Goal: Find specific page/section: Find specific page/section

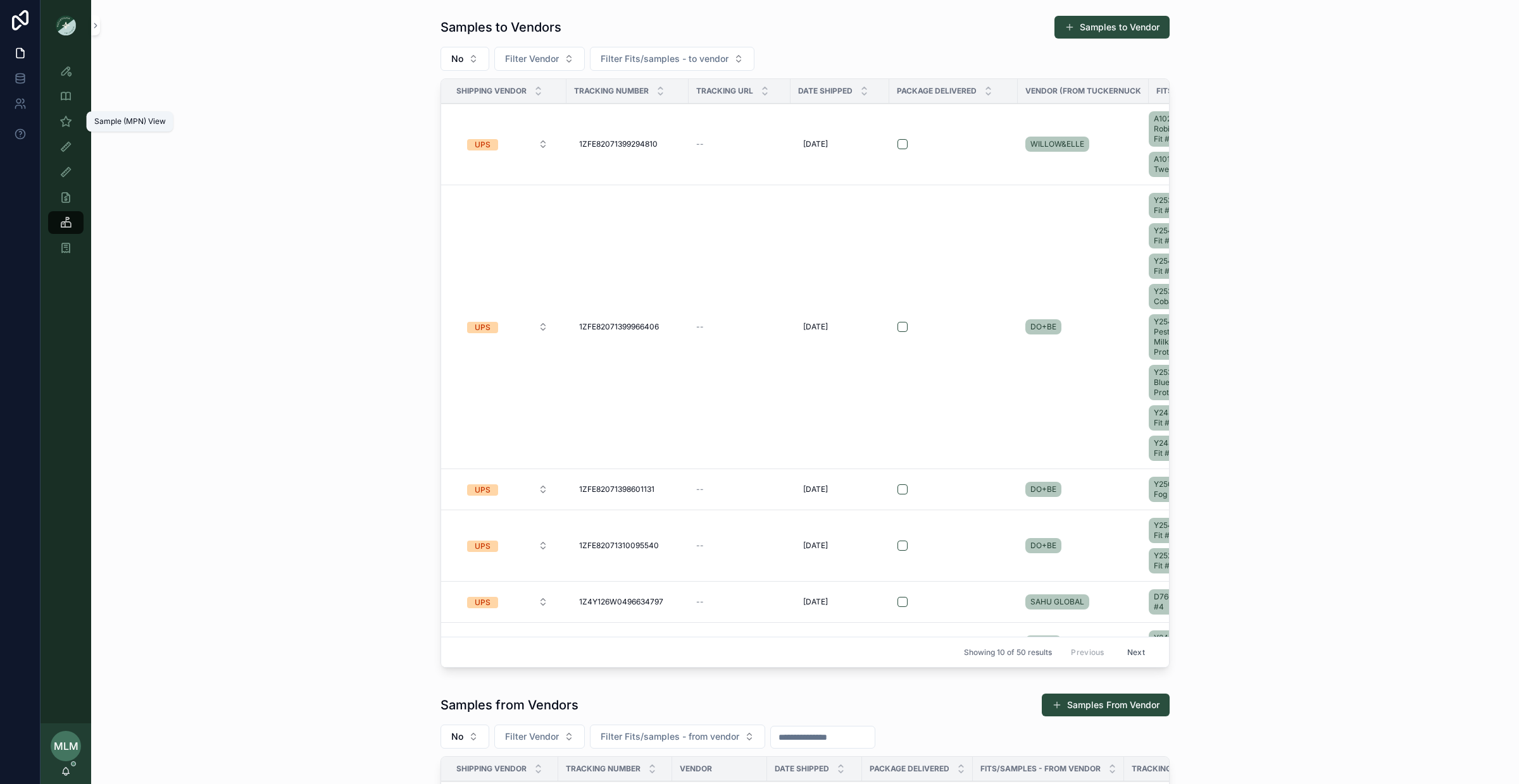
click at [63, 124] on icon "scrollable content" at bounding box center [65, 121] width 12 height 12
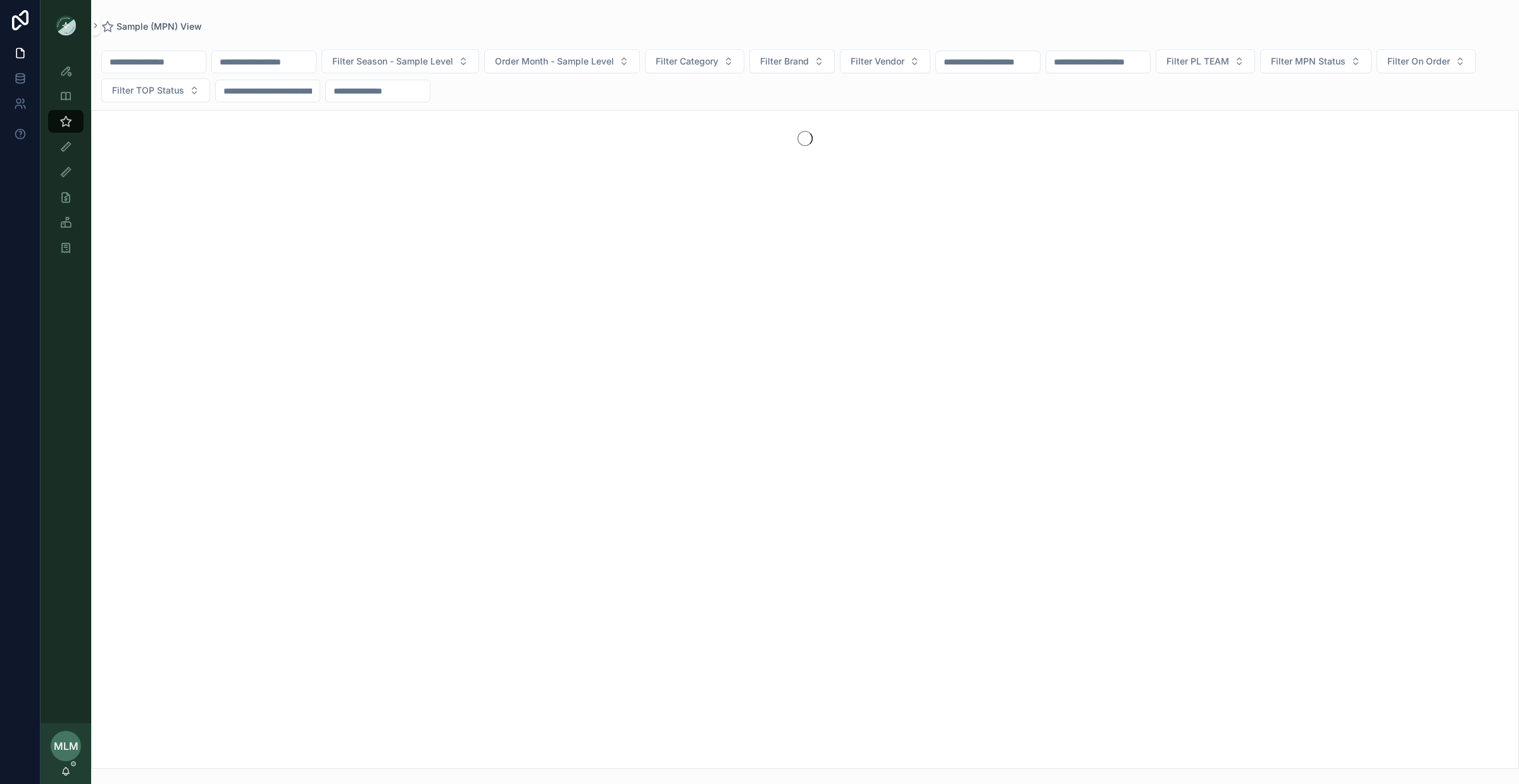
click at [261, 66] on input "scrollable content" at bounding box center [263, 62] width 104 height 18
click at [177, 56] on input "scrollable content" at bounding box center [154, 62] width 104 height 18
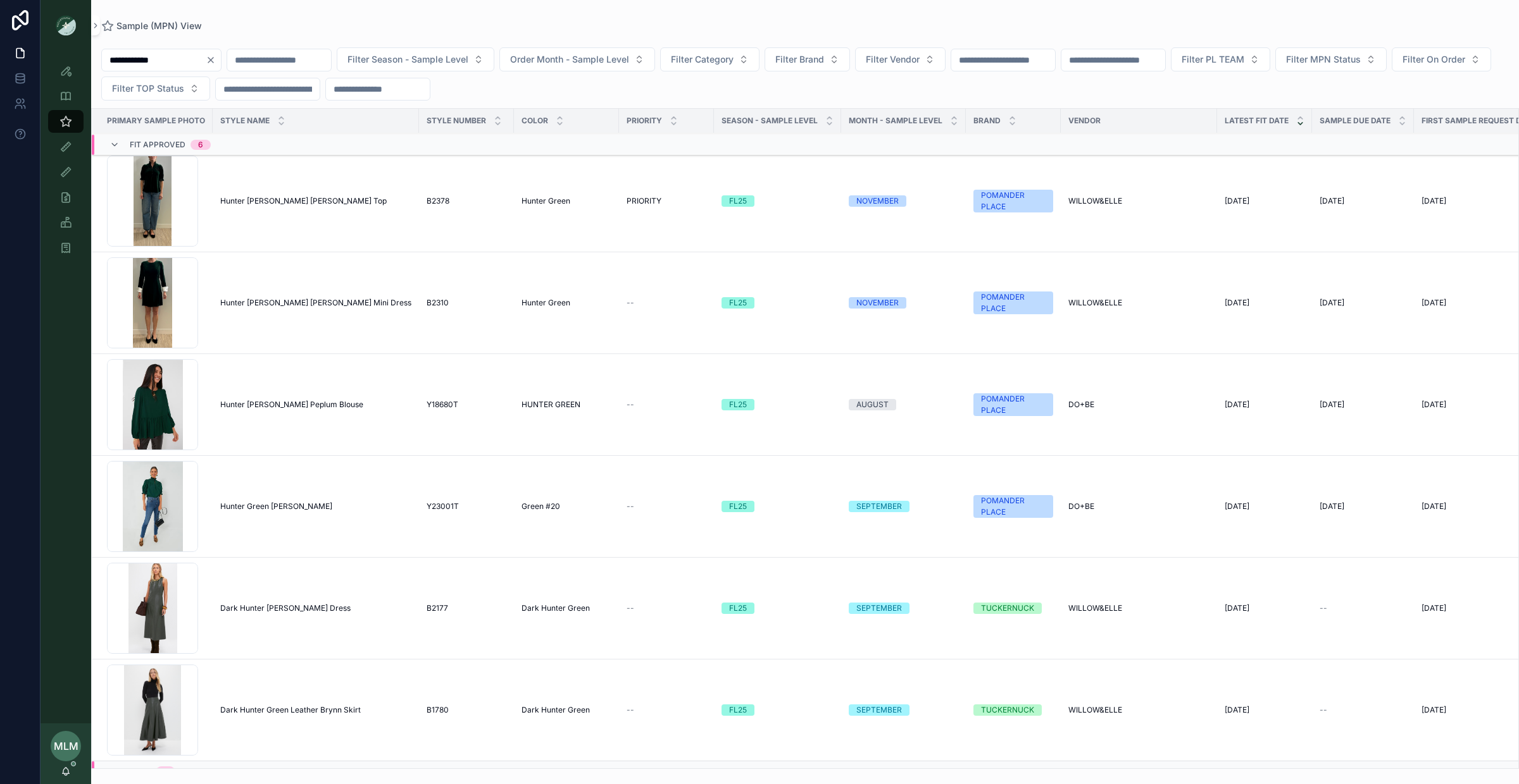
scroll to position [5, 0]
type input "**********"
click at [216, 56] on icon "Clear" at bounding box center [210, 60] width 10 height 10
click at [281, 61] on input "scrollable content" at bounding box center [263, 60] width 104 height 18
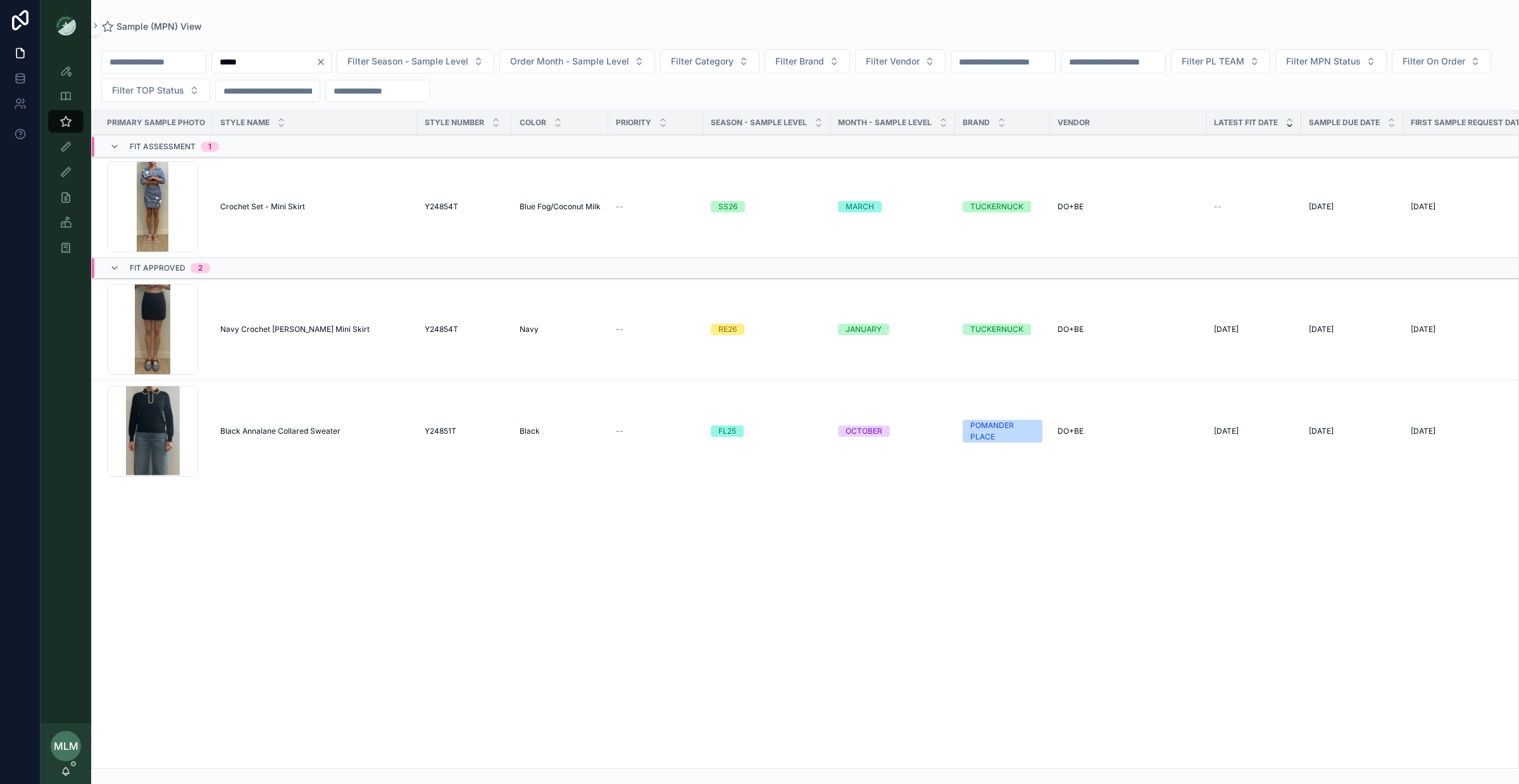
type input "*****"
click at [276, 432] on span "Black Annalane Collared Sweater" at bounding box center [280, 431] width 120 height 10
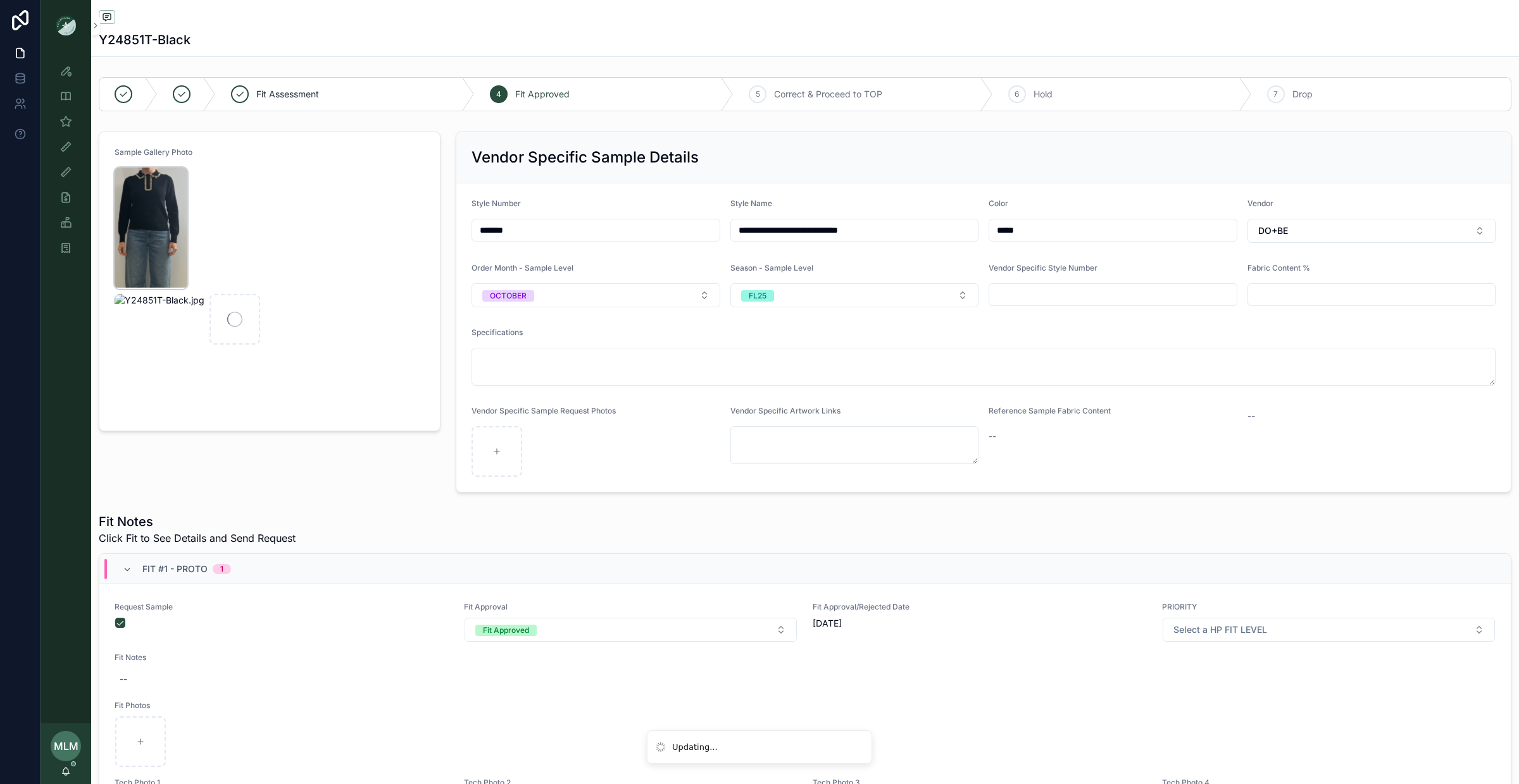
click at [158, 202] on img "scrollable content" at bounding box center [151, 228] width 73 height 122
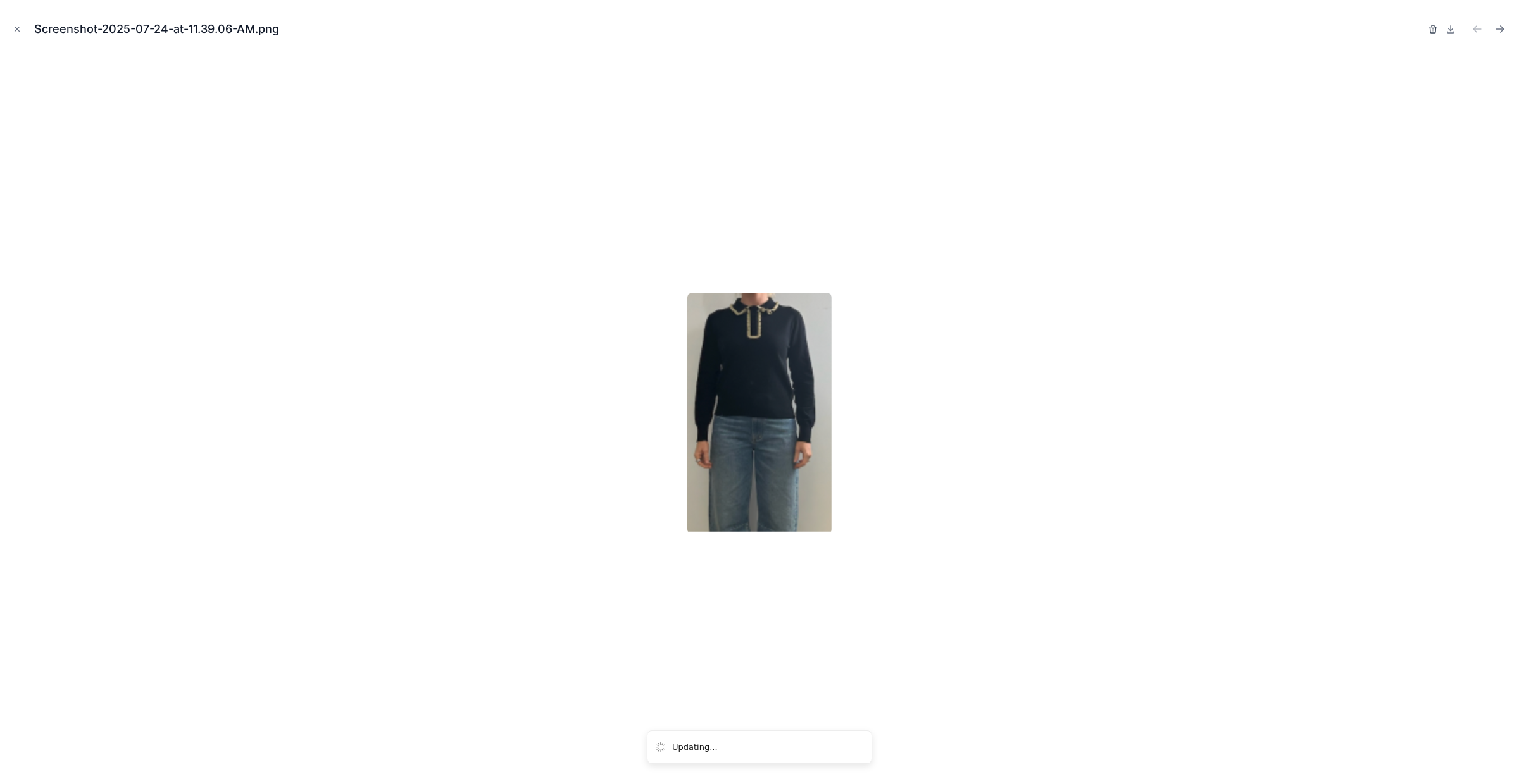
click at [1429, 28] on icon "button" at bounding box center [1432, 29] width 10 height 10
click at [1416, 25] on icon "button" at bounding box center [1420, 29] width 10 height 10
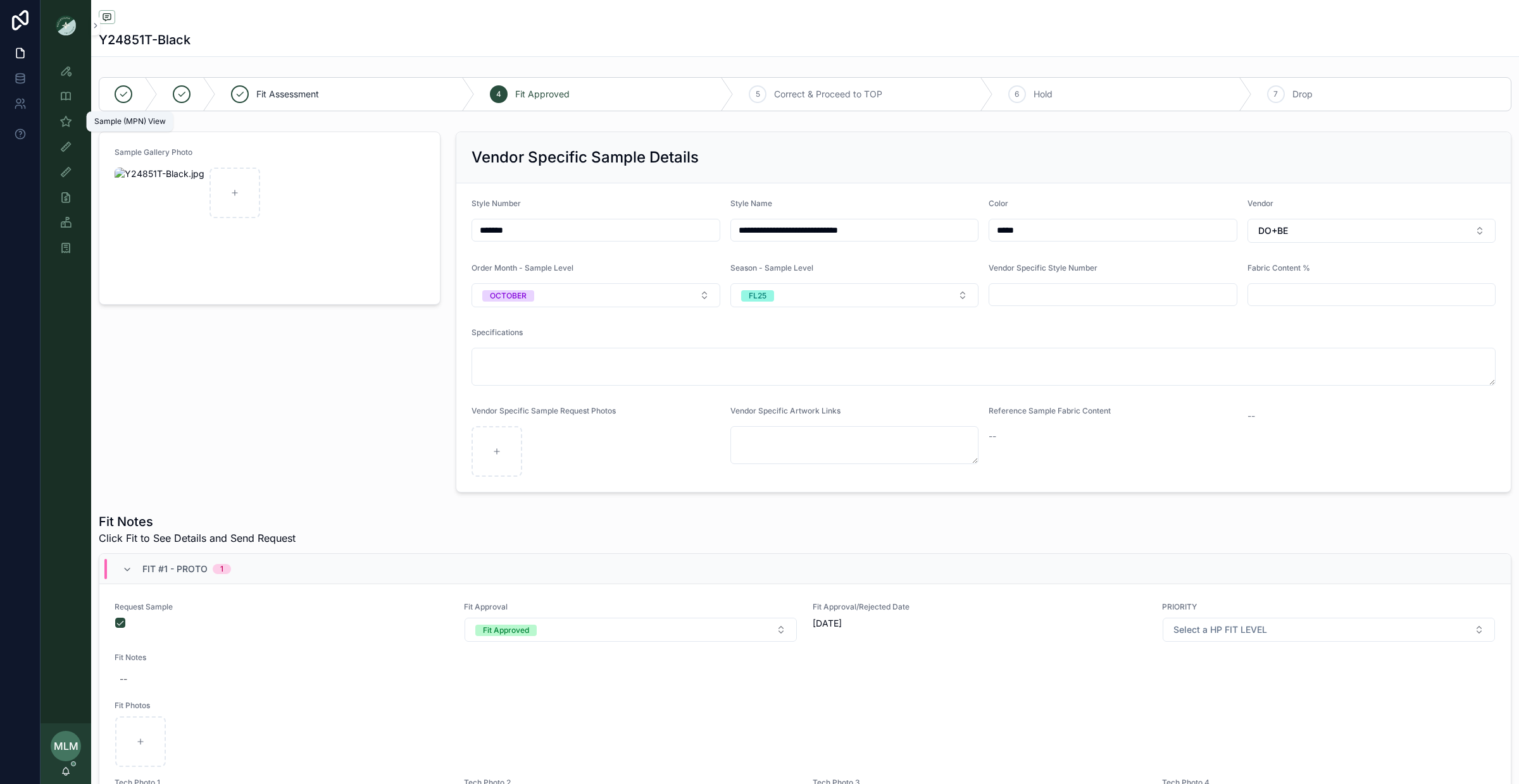
click at [65, 130] on div "Sample (MPN) View" at bounding box center [65, 121] width 20 height 20
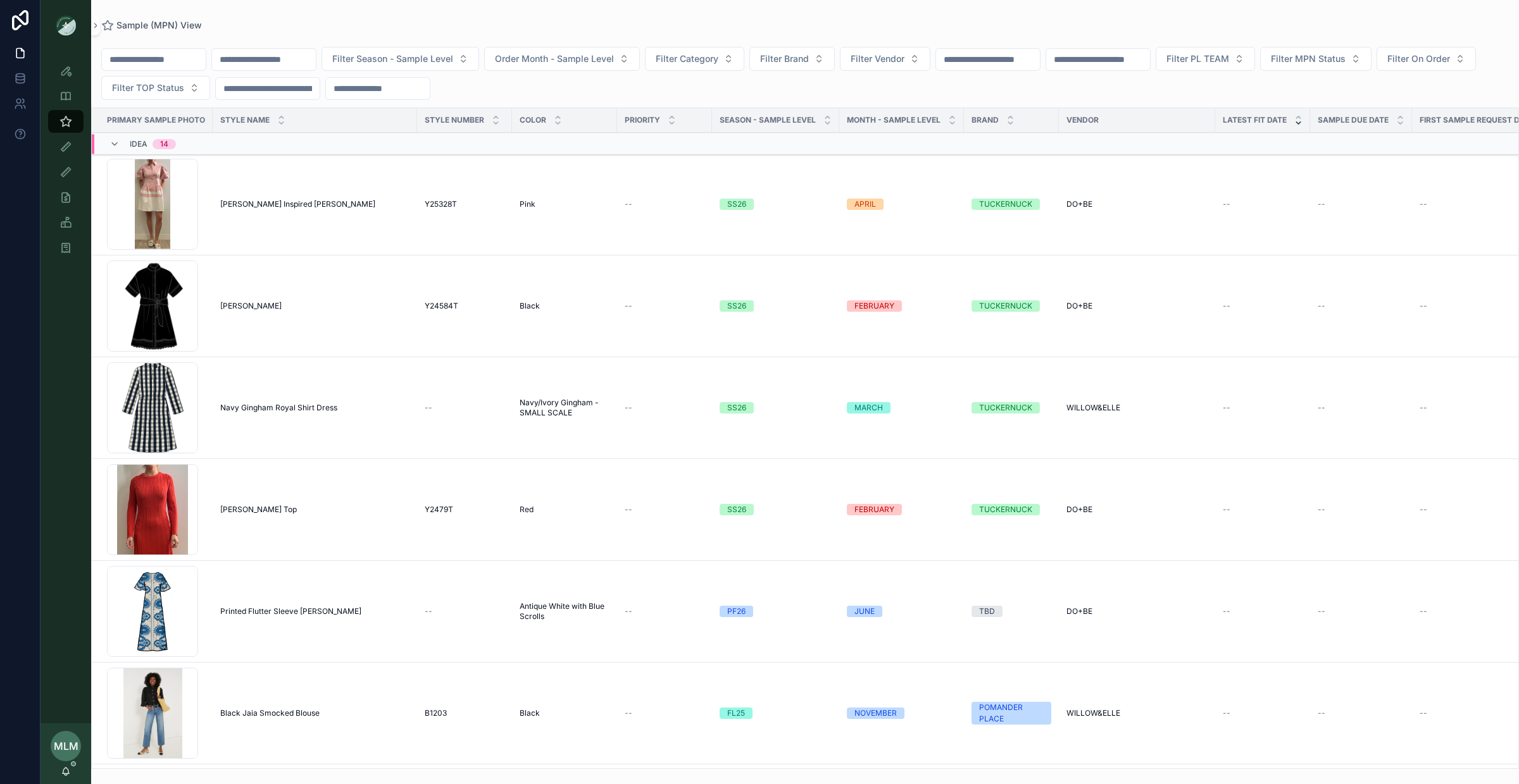
click at [270, 52] on input "scrollable content" at bounding box center [263, 60] width 104 height 18
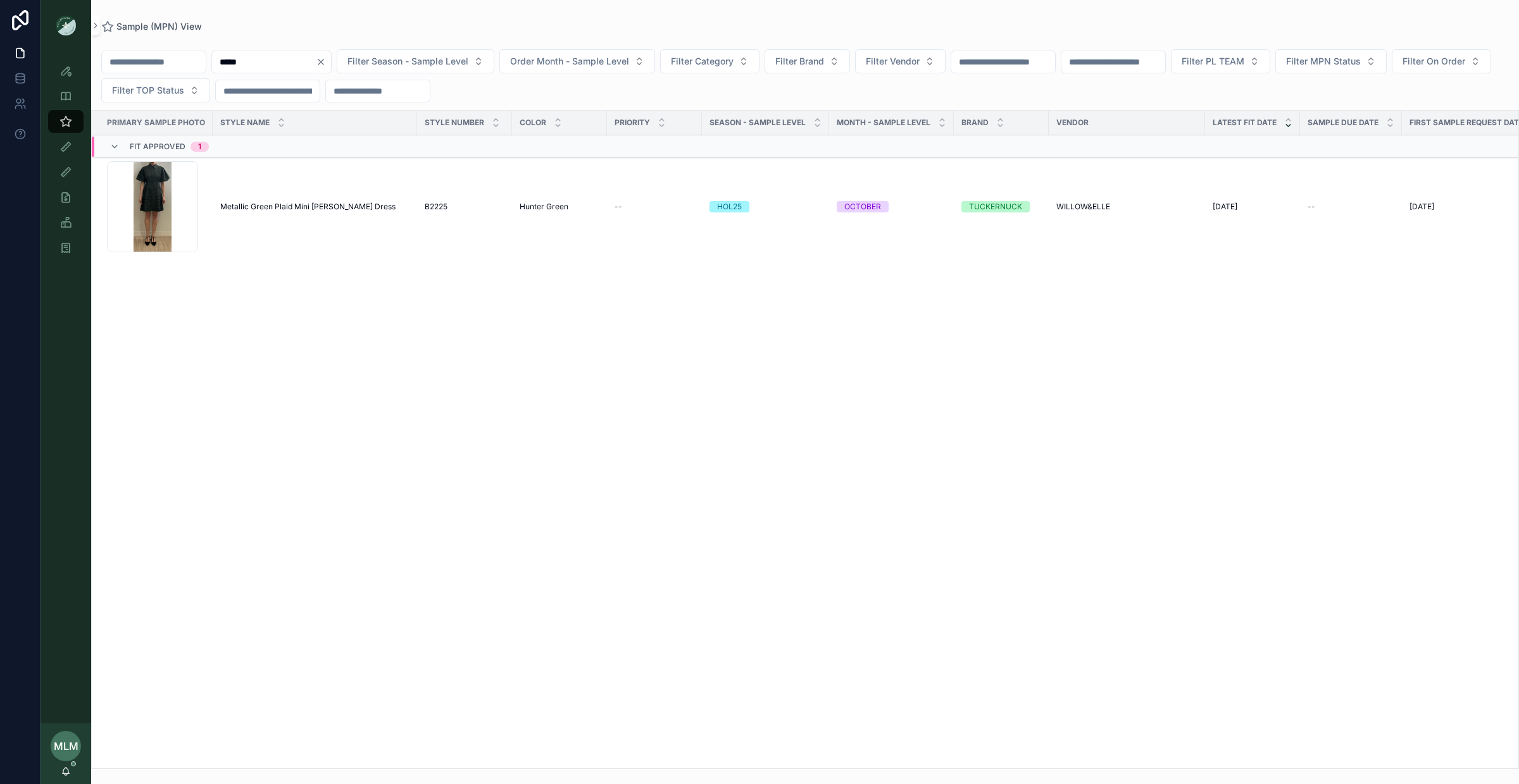
type input "*****"
click at [320, 205] on span "Metallic Green Plaid Mini [PERSON_NAME] Dress" at bounding box center [308, 207] width 175 height 10
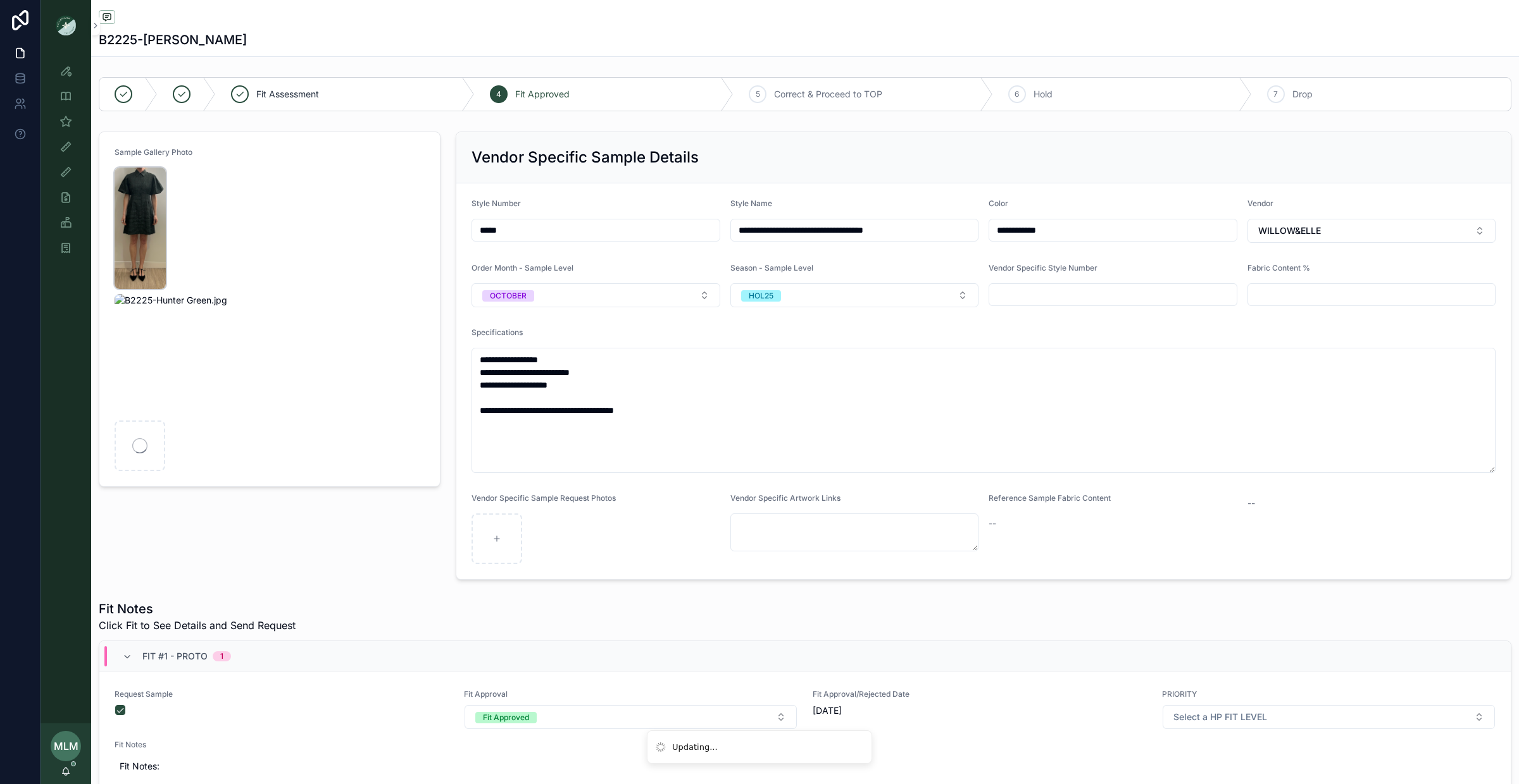
click at [139, 195] on img "scrollable content" at bounding box center [140, 228] width 52 height 122
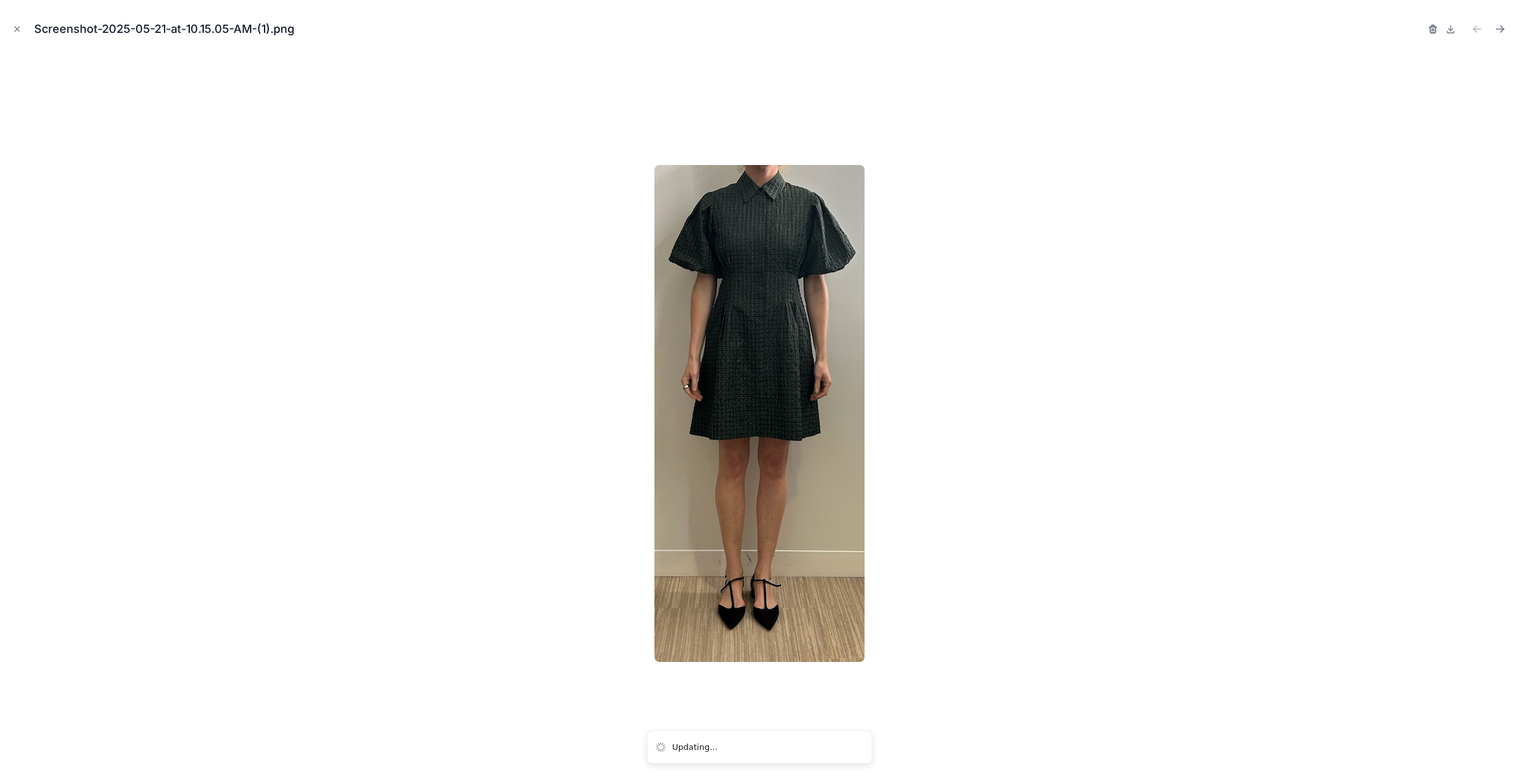
click at [1433, 29] on icon "button" at bounding box center [1433, 29] width 0 height 2
click at [1421, 29] on icon "button" at bounding box center [1420, 29] width 10 height 10
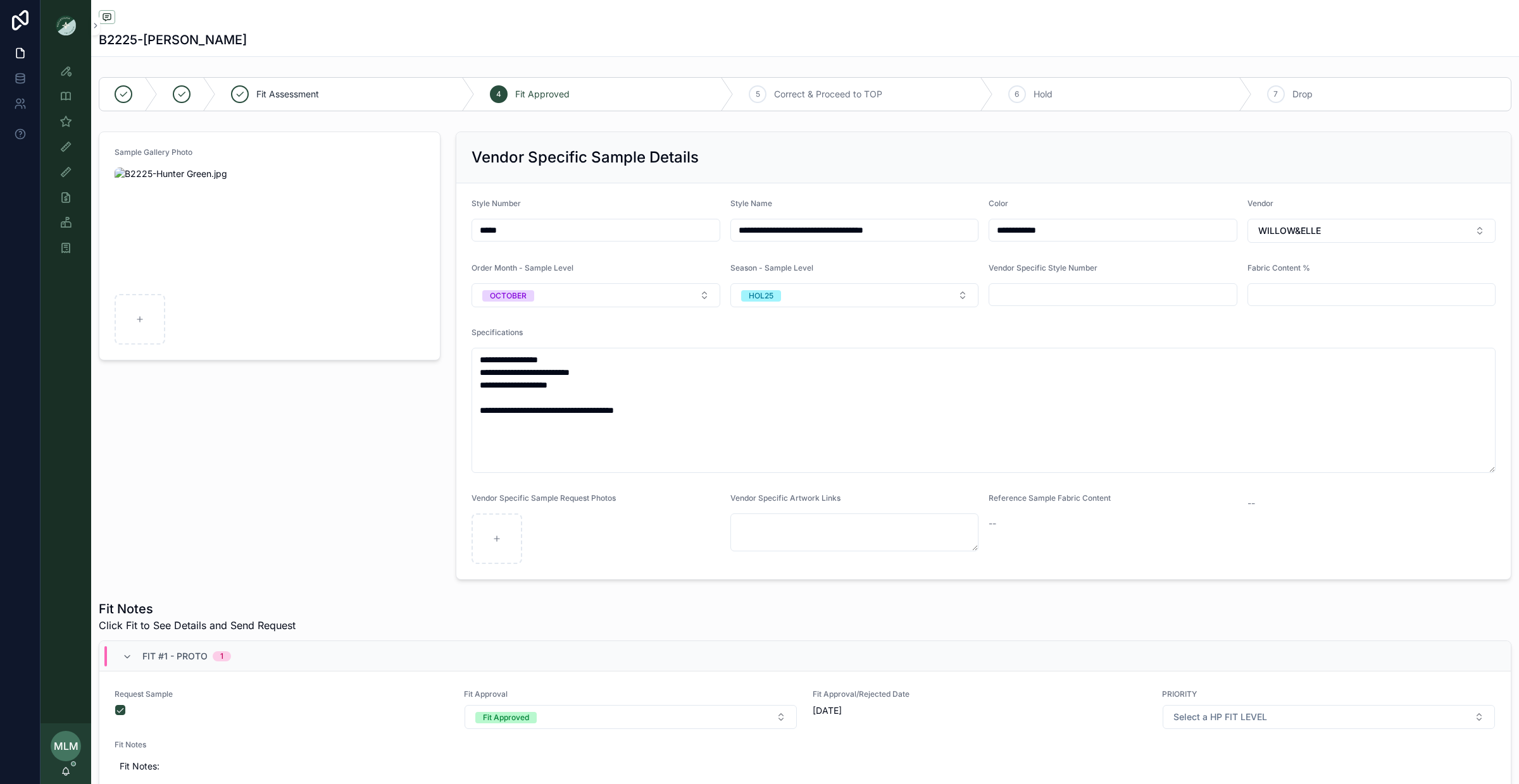
click at [325, 425] on div "Sample Gallery Photo" at bounding box center [269, 356] width 357 height 459
click at [64, 122] on icon "scrollable content" at bounding box center [65, 121] width 12 height 12
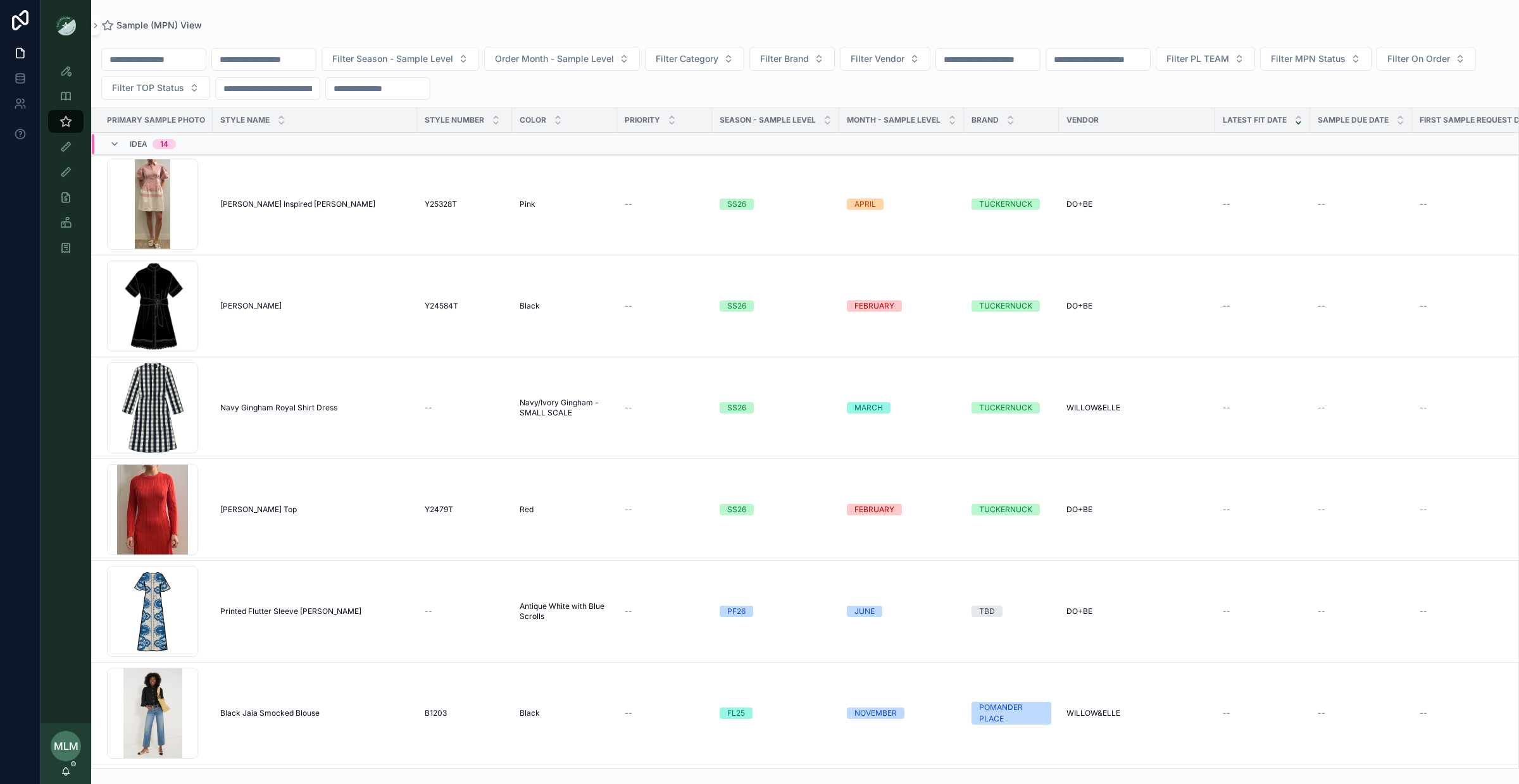
click at [284, 65] on input "scrollable content" at bounding box center [263, 60] width 104 height 18
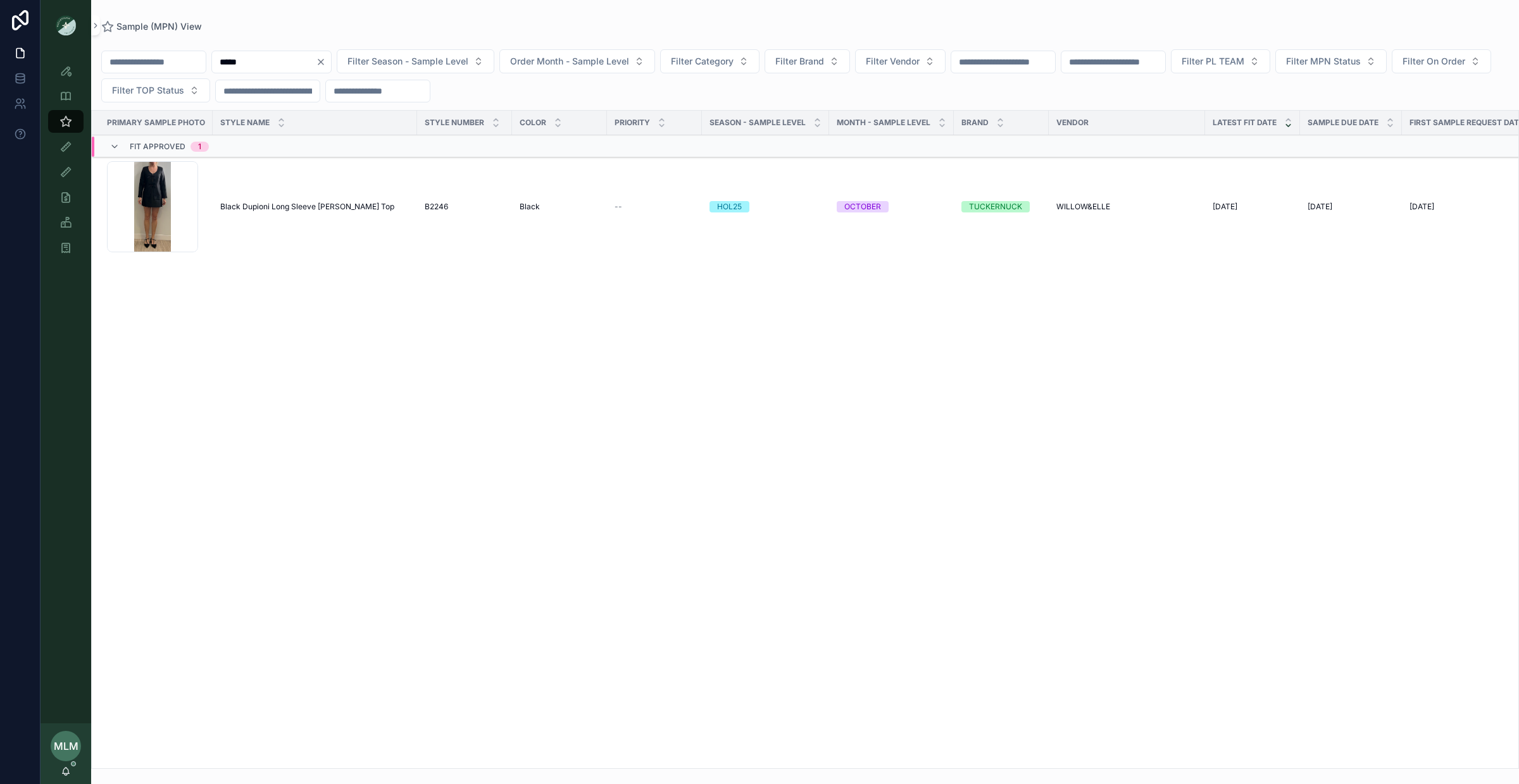
type input "*****"
click at [259, 206] on span "Black Dupioni Long Sleeve [PERSON_NAME] Top" at bounding box center [307, 207] width 174 height 10
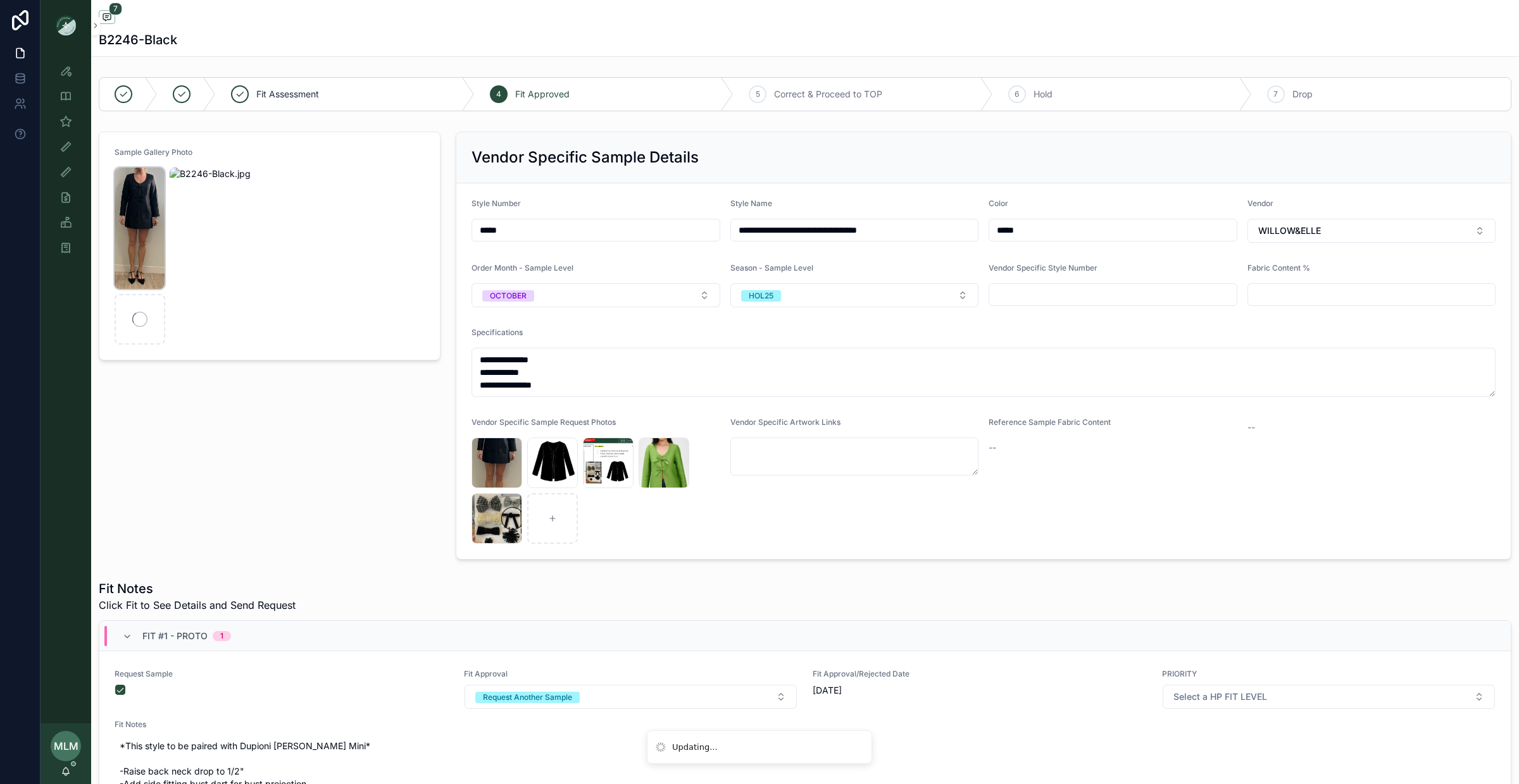
click at [130, 214] on img "scrollable content" at bounding box center [139, 228] width 50 height 122
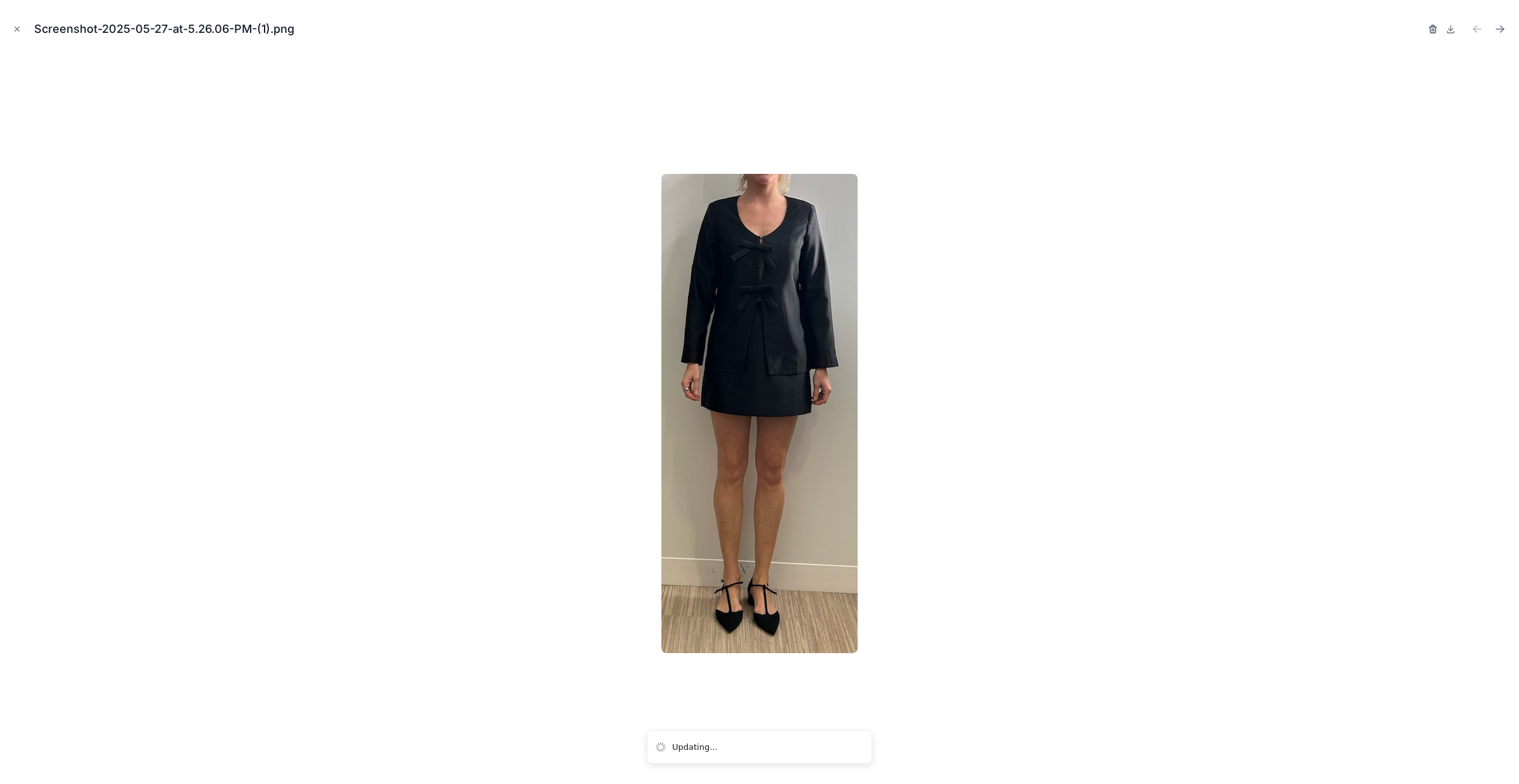
click at [1431, 26] on icon "button" at bounding box center [1432, 26] width 2 height 2
click at [1419, 29] on icon "button" at bounding box center [1420, 29] width 10 height 10
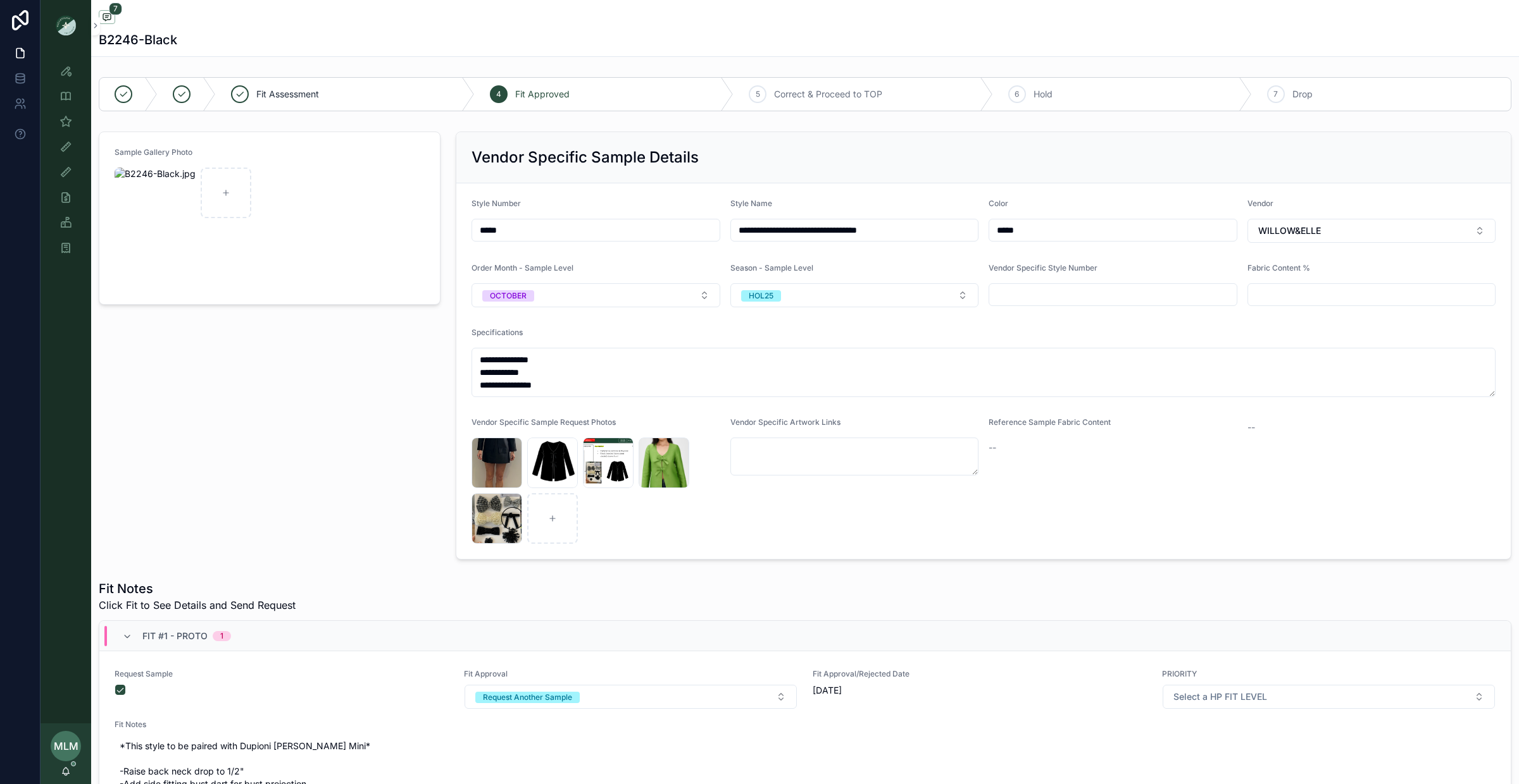
click at [292, 370] on div "Sample Gallery Photo" at bounding box center [269, 346] width 357 height 438
click at [68, 119] on icon "scrollable content" at bounding box center [65, 121] width 12 height 12
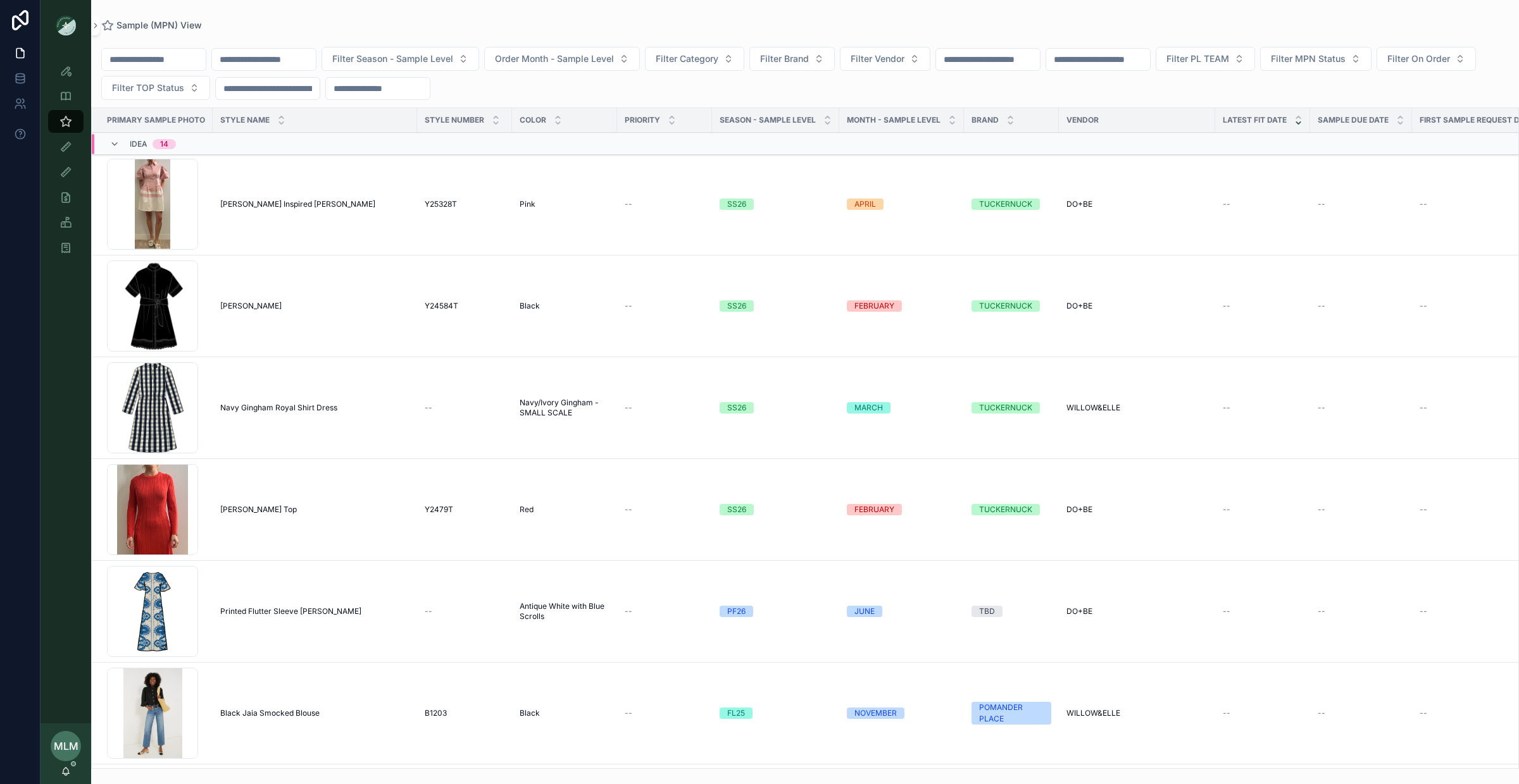
click at [298, 60] on input "scrollable content" at bounding box center [263, 60] width 104 height 18
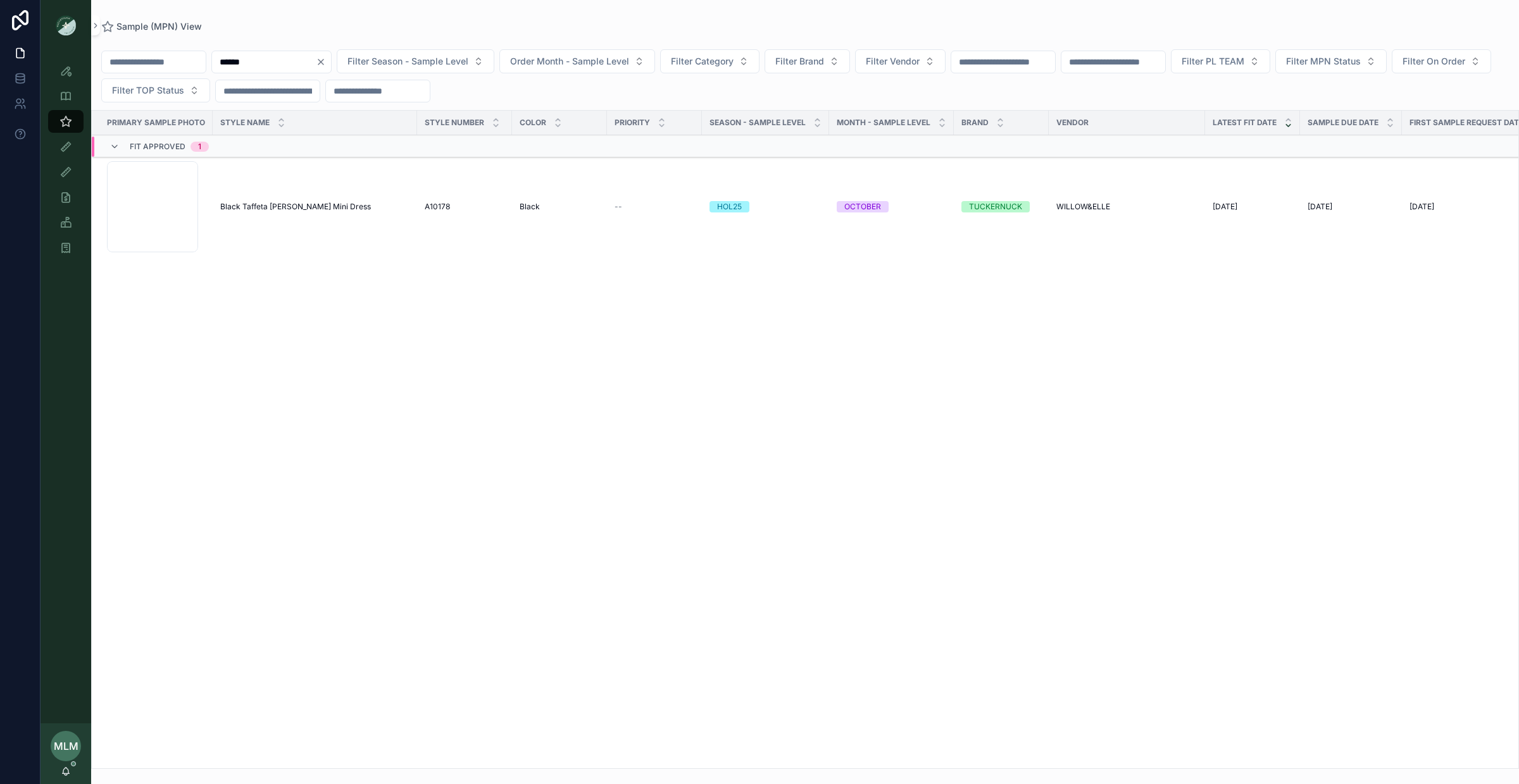
type input "******"
click at [270, 207] on span "Black Taffeta [PERSON_NAME] Mini Dress" at bounding box center [295, 207] width 151 height 10
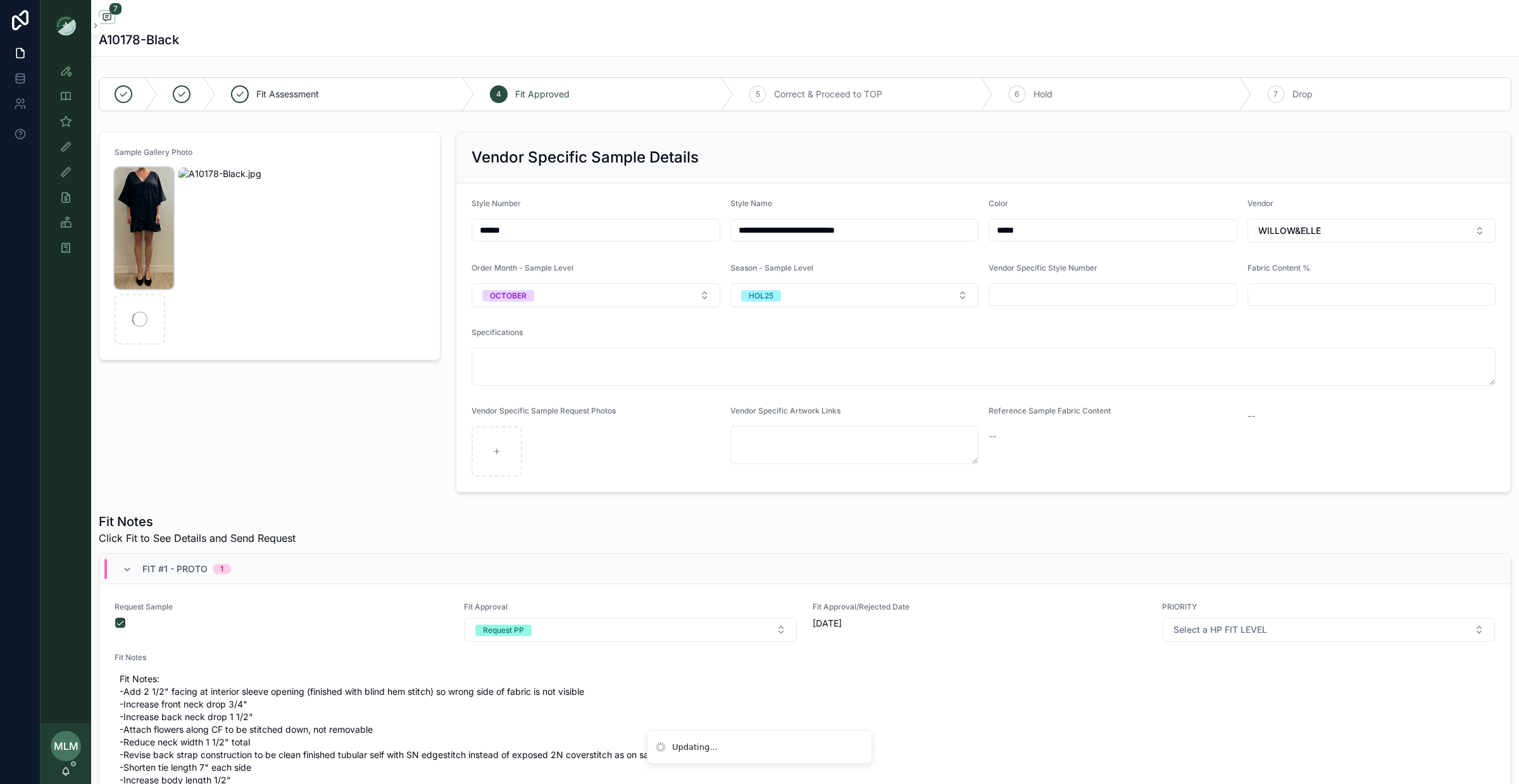
click at [132, 201] on img "scrollable content" at bounding box center [144, 228] width 59 height 122
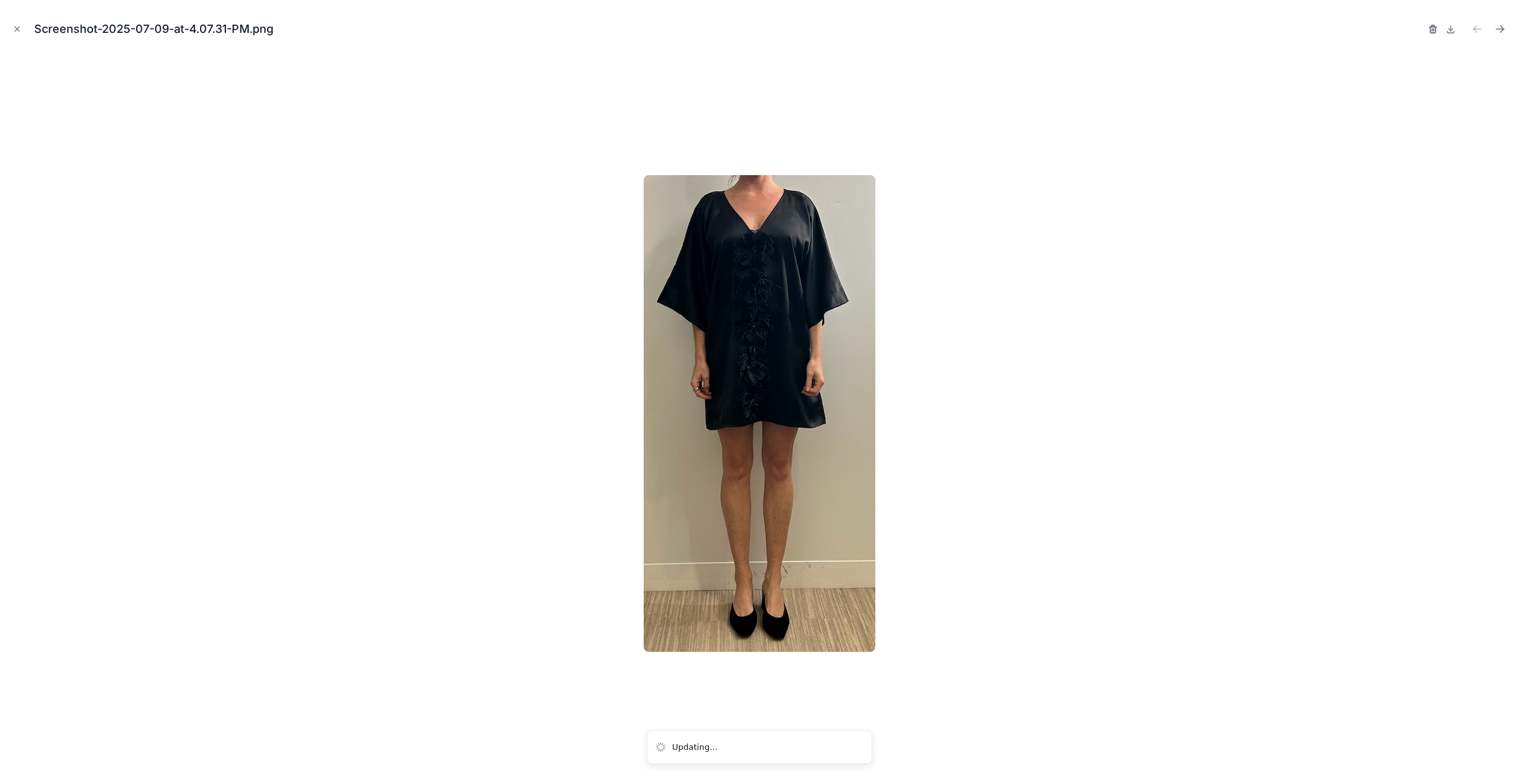
click at [1435, 29] on icon "button" at bounding box center [1432, 29] width 6 height 6
click at [1422, 27] on icon "button" at bounding box center [1420, 29] width 10 height 10
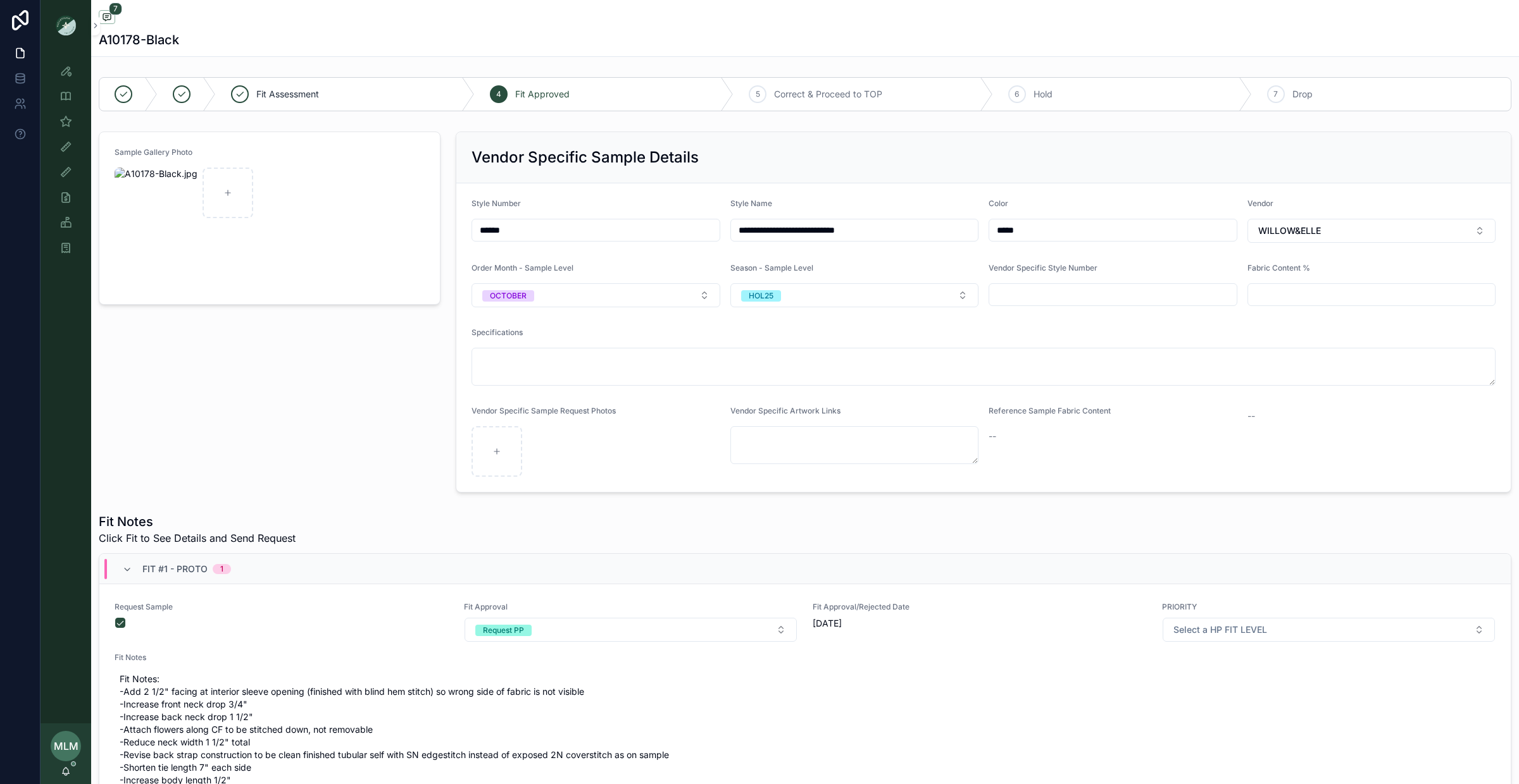
click at [368, 353] on div "Sample Gallery Photo" at bounding box center [269, 312] width 357 height 371
click at [65, 119] on icon "scrollable content" at bounding box center [65, 121] width 12 height 12
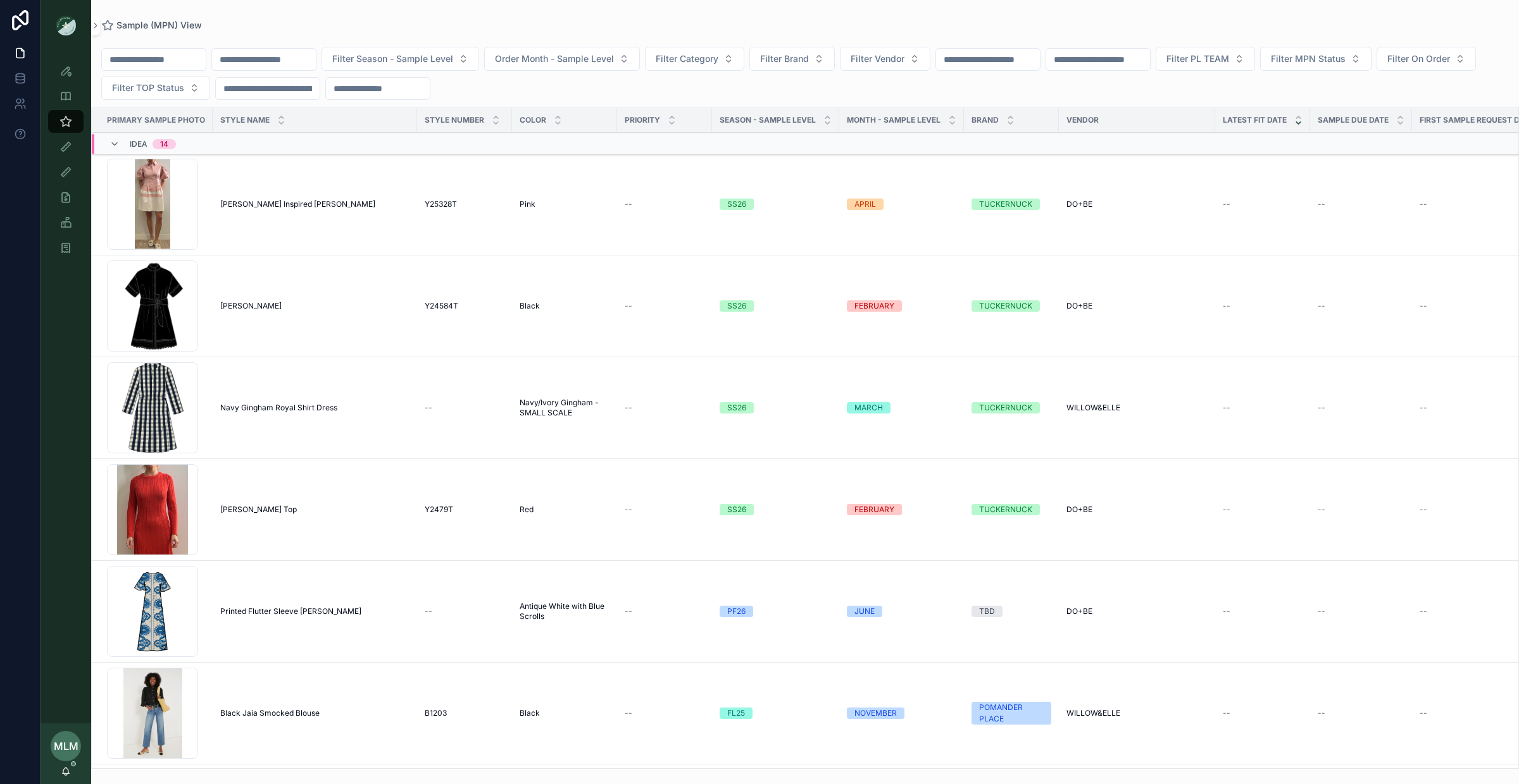
click at [270, 66] on input "scrollable content" at bounding box center [263, 60] width 104 height 18
paste input "**********"
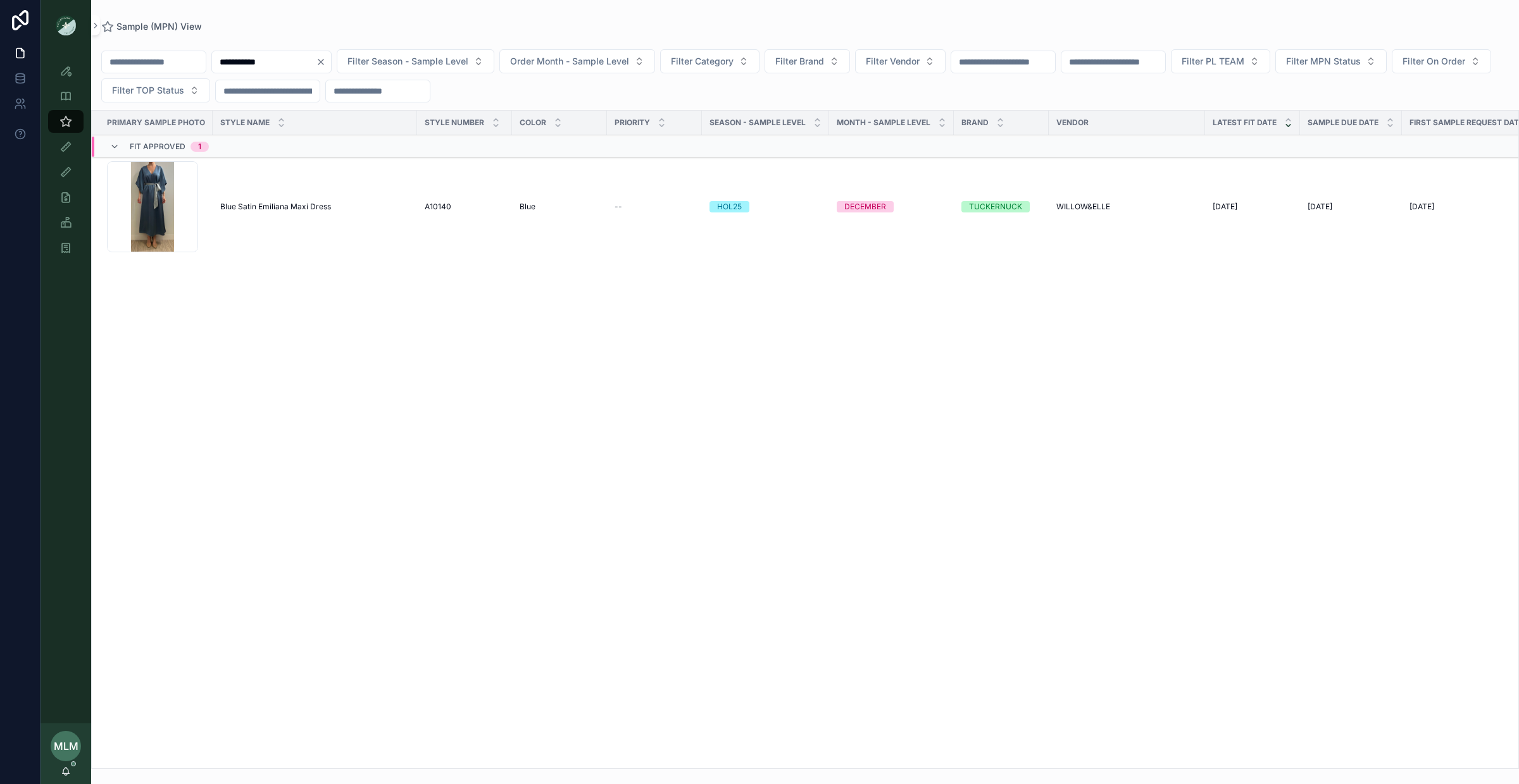
type input "**********"
click at [259, 203] on span "Blue Satin Emiliana Maxi Dress" at bounding box center [275, 207] width 110 height 10
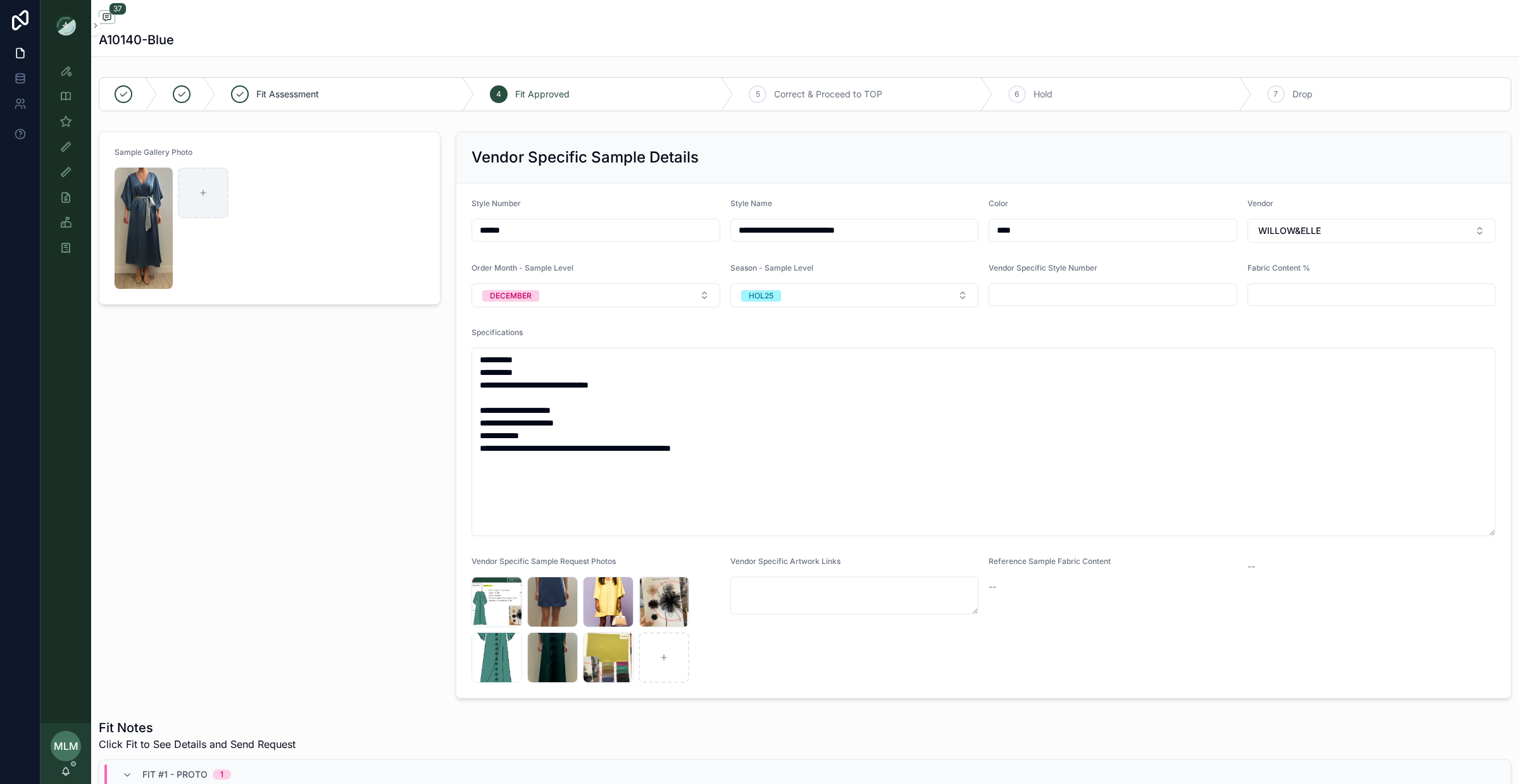
scroll to position [884, 0]
click at [197, 189] on div "scrollable content" at bounding box center [203, 193] width 51 height 51
type input "**********"
click at [152, 192] on img "scrollable content" at bounding box center [143, 228] width 58 height 122
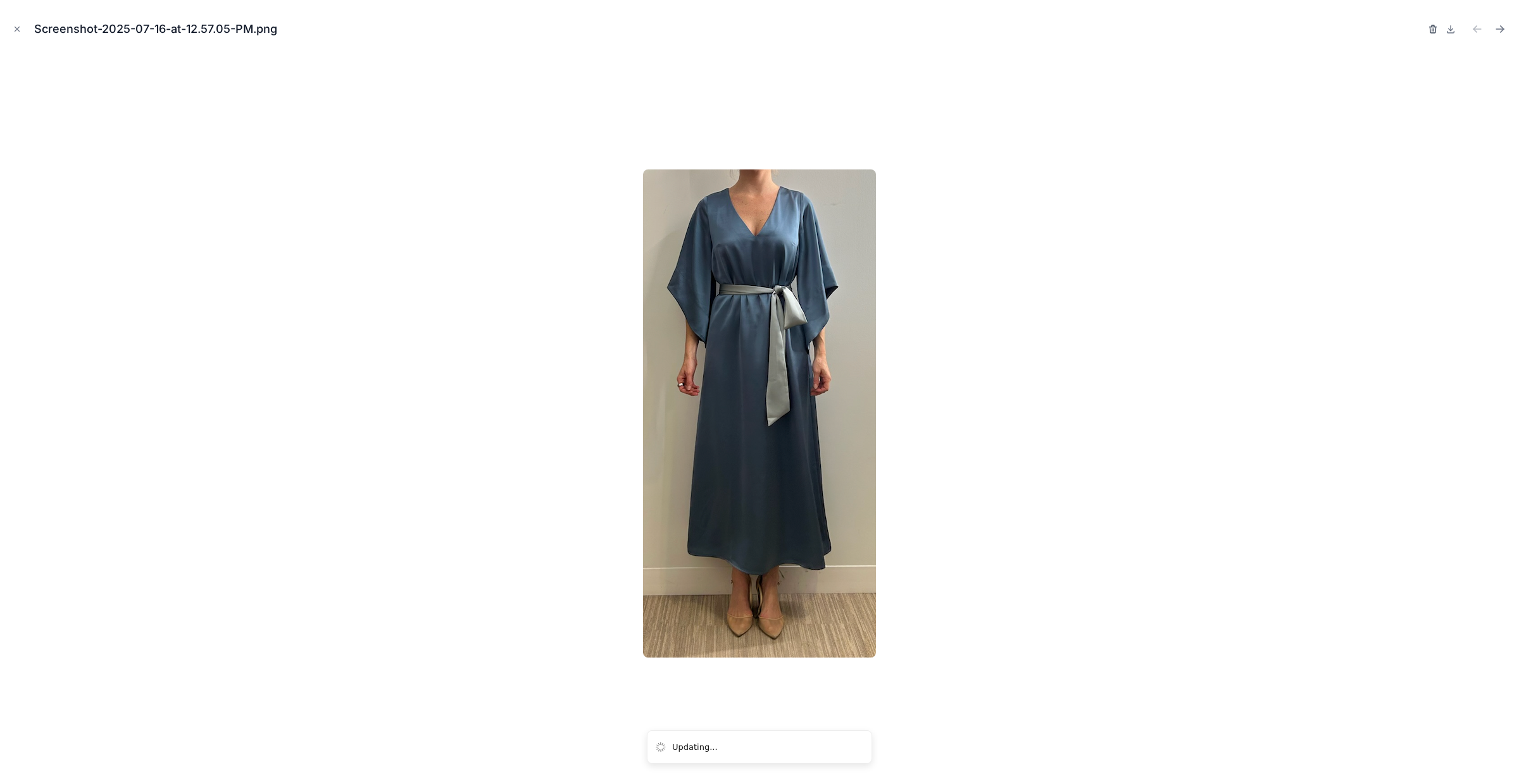
click at [1431, 27] on icon "button" at bounding box center [1432, 26] width 2 height 2
click at [1418, 26] on icon "button" at bounding box center [1419, 26] width 2 height 2
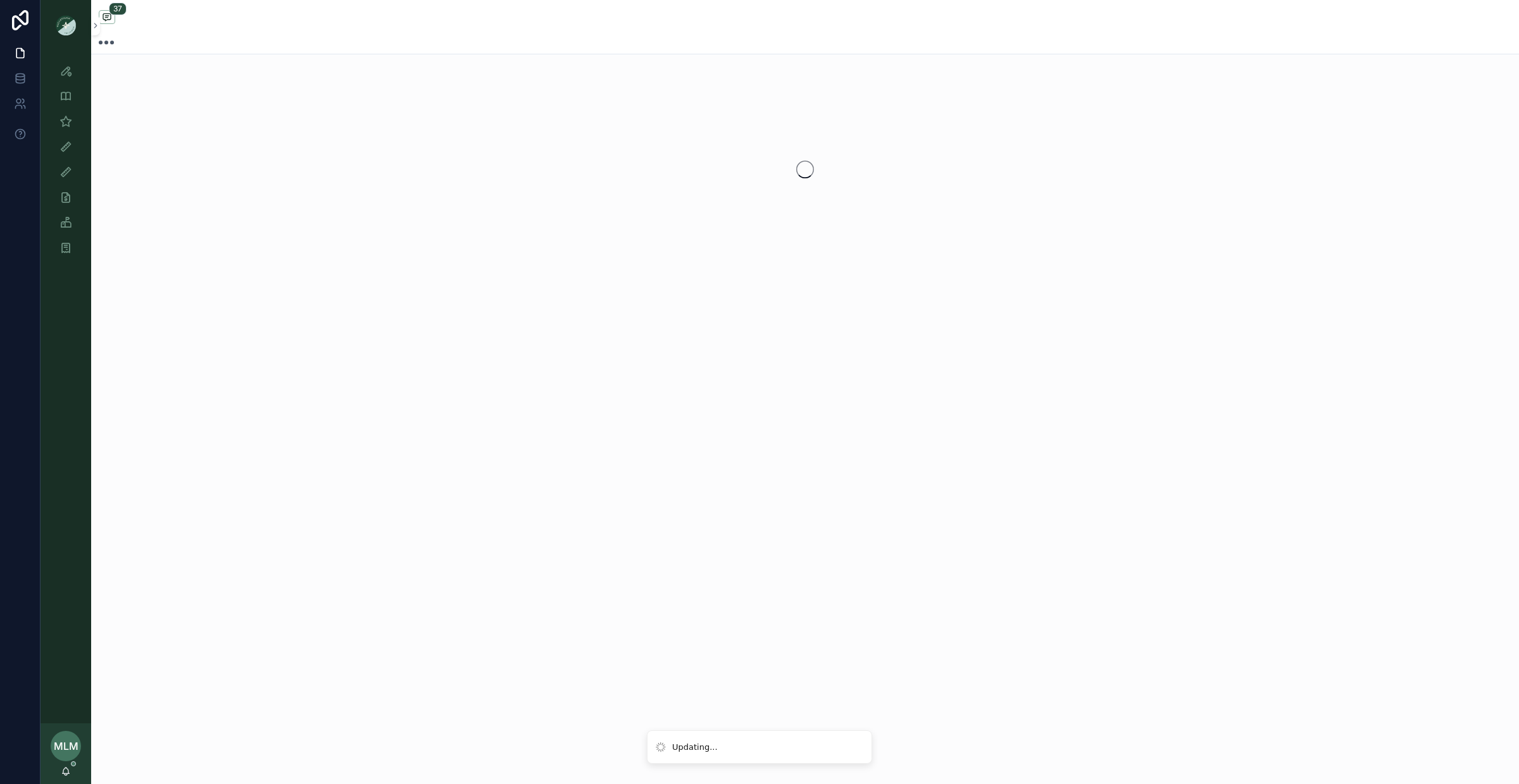
click at [332, 365] on div "37" at bounding box center [804, 392] width 1427 height 784
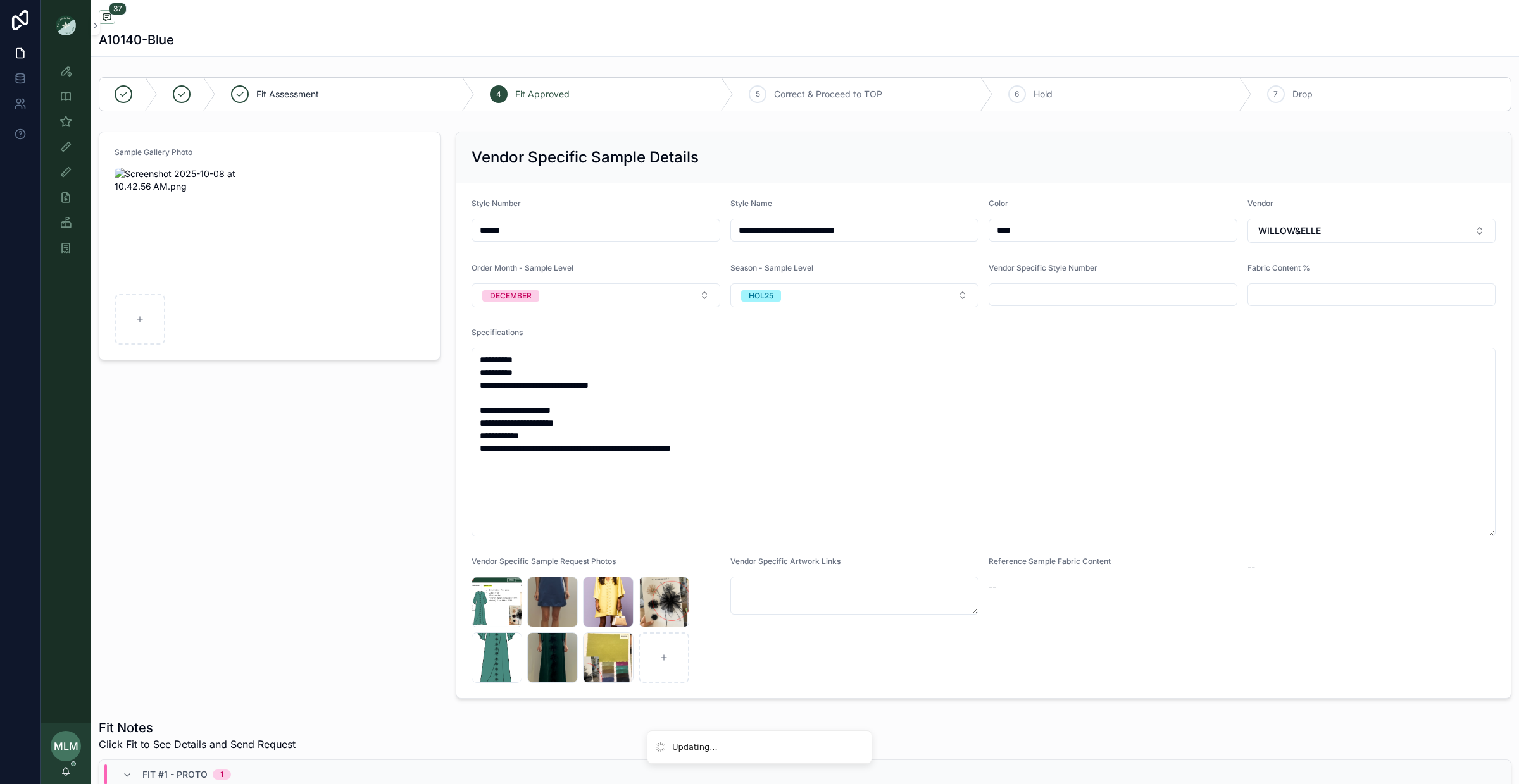
scroll to position [884, 0]
click at [218, 423] on div "Sample Gallery Photo" at bounding box center [269, 415] width 357 height 577
click at [69, 122] on icon "scrollable content" at bounding box center [65, 121] width 12 height 12
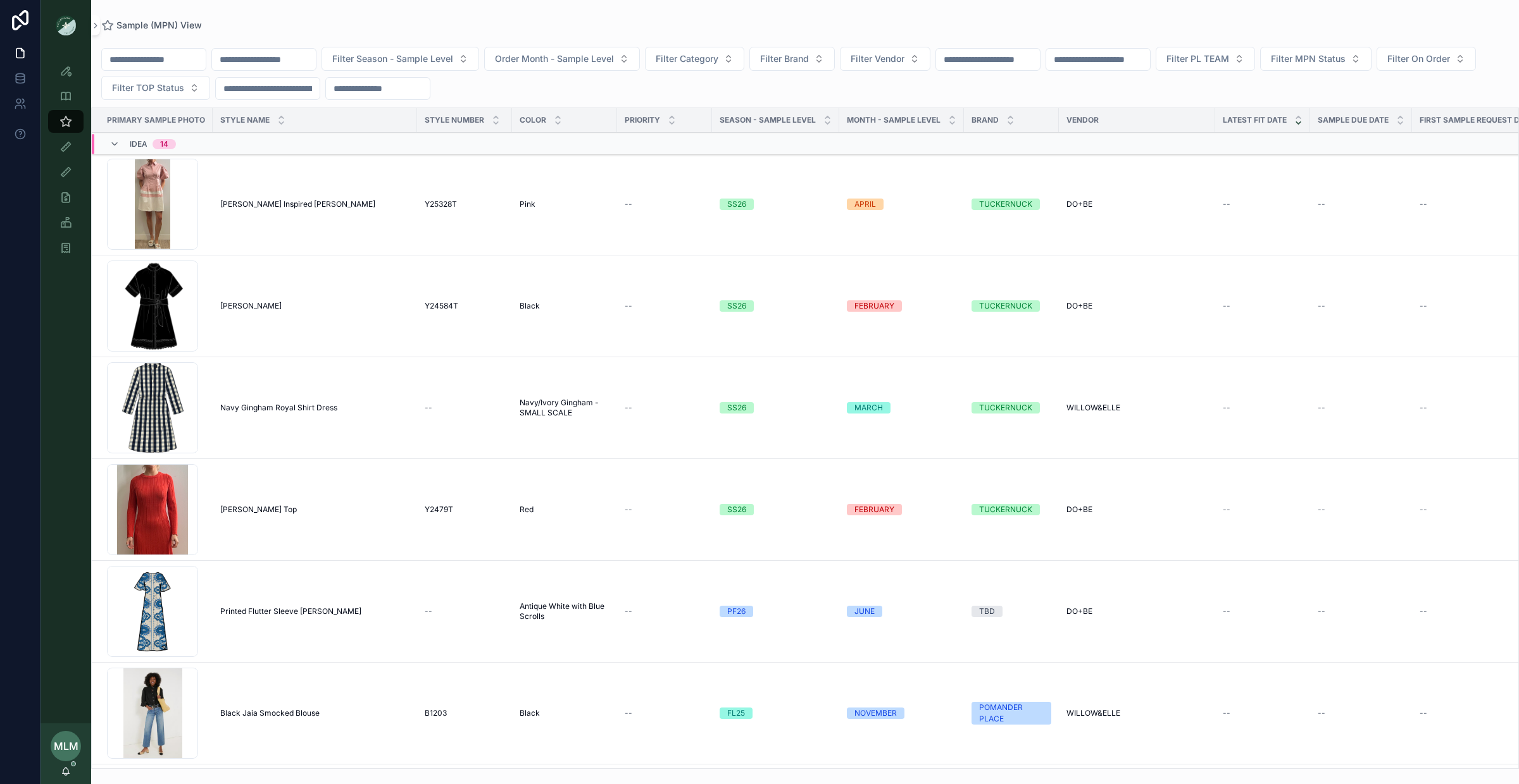
click at [258, 65] on input "scrollable content" at bounding box center [263, 60] width 104 height 18
paste input "**********"
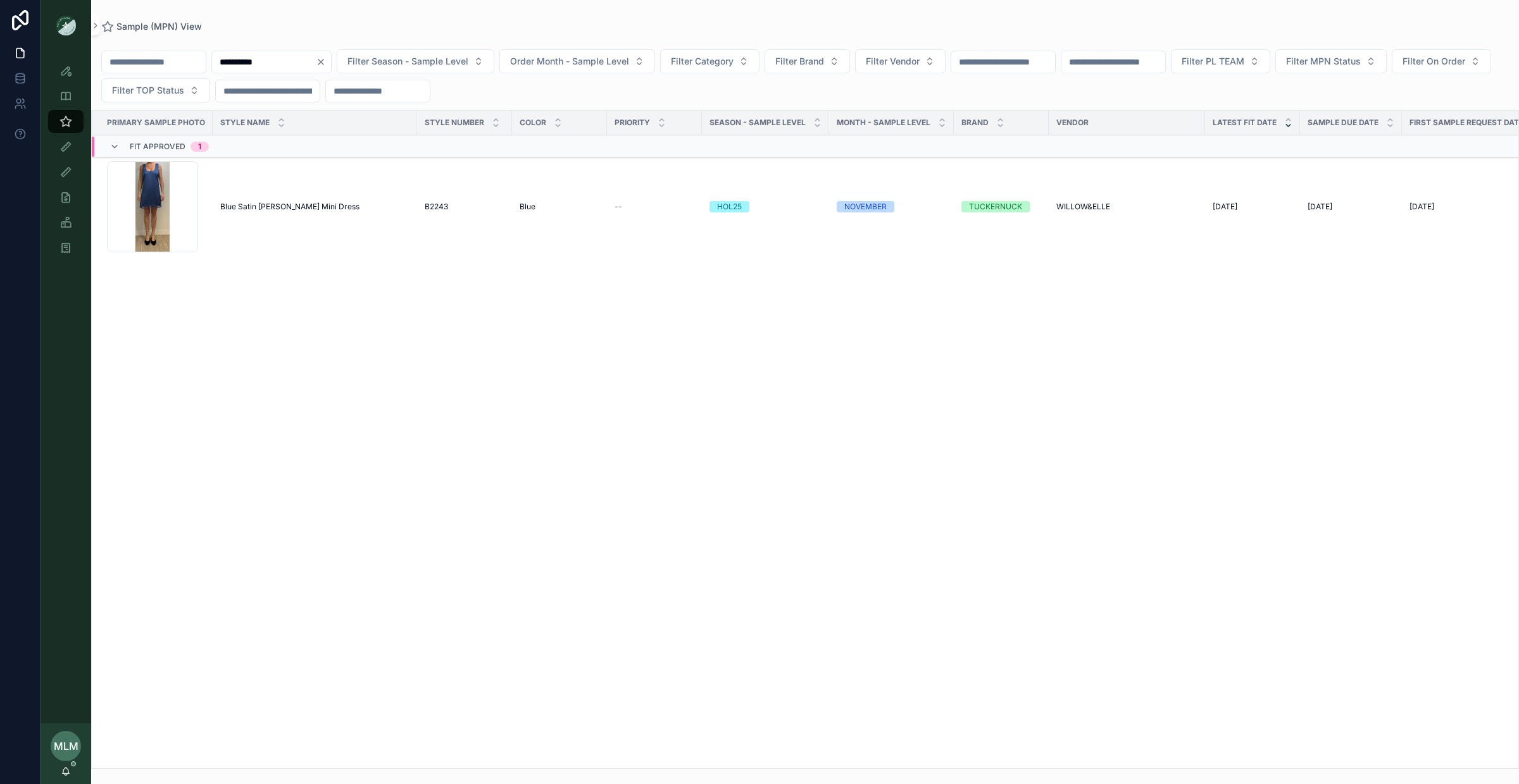
type input "**********"
click at [278, 210] on span "Blue Satin [PERSON_NAME] Mini Dress" at bounding box center [290, 207] width 139 height 10
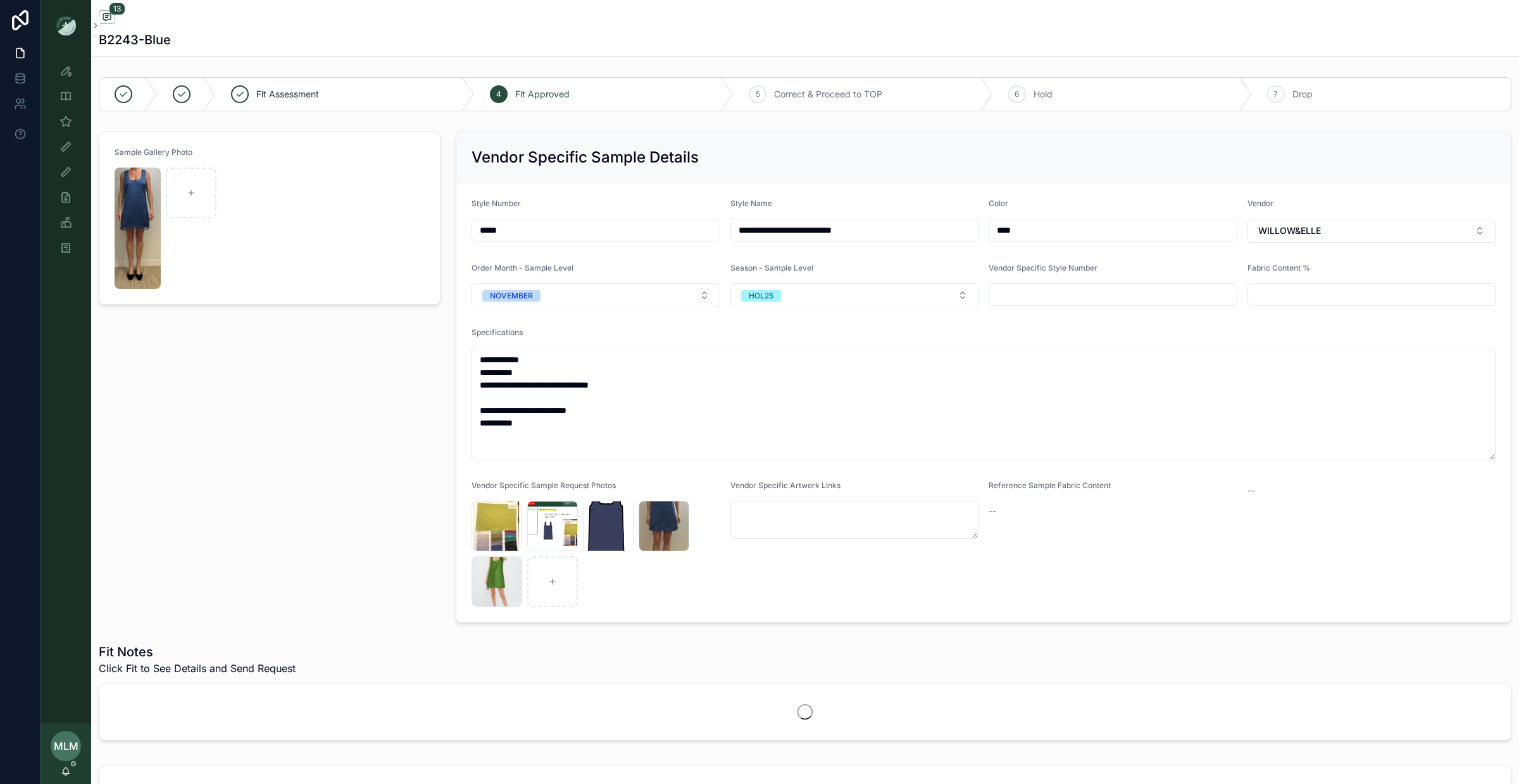
scroll to position [286, 0]
click at [187, 193] on icon "scrollable content" at bounding box center [191, 193] width 9 height 9
type input "**********"
click at [127, 194] on img "scrollable content" at bounding box center [137, 228] width 46 height 122
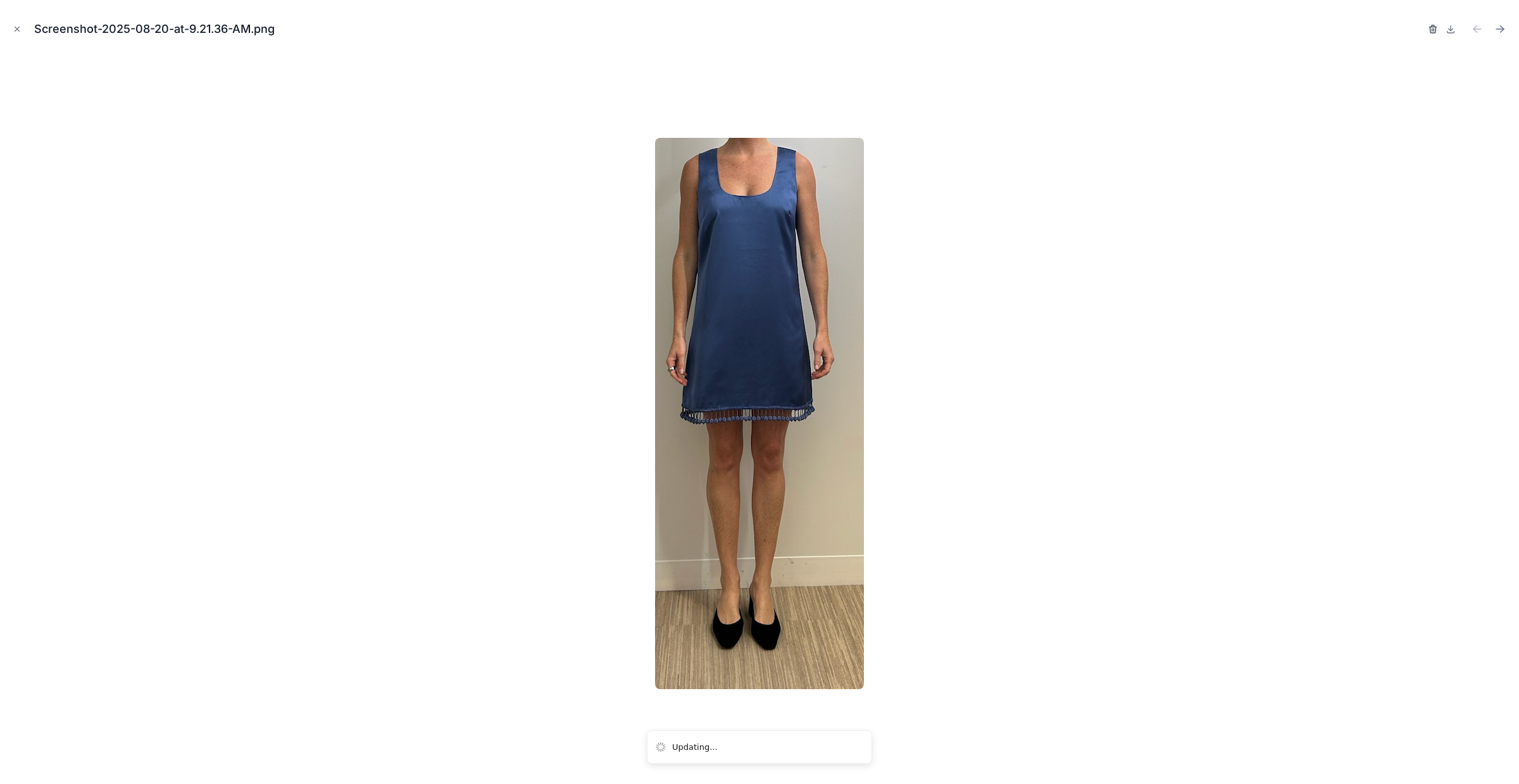
click at [1431, 28] on icon "button" at bounding box center [1432, 29] width 10 height 10
click at [1422, 28] on icon "button" at bounding box center [1419, 29] width 6 height 6
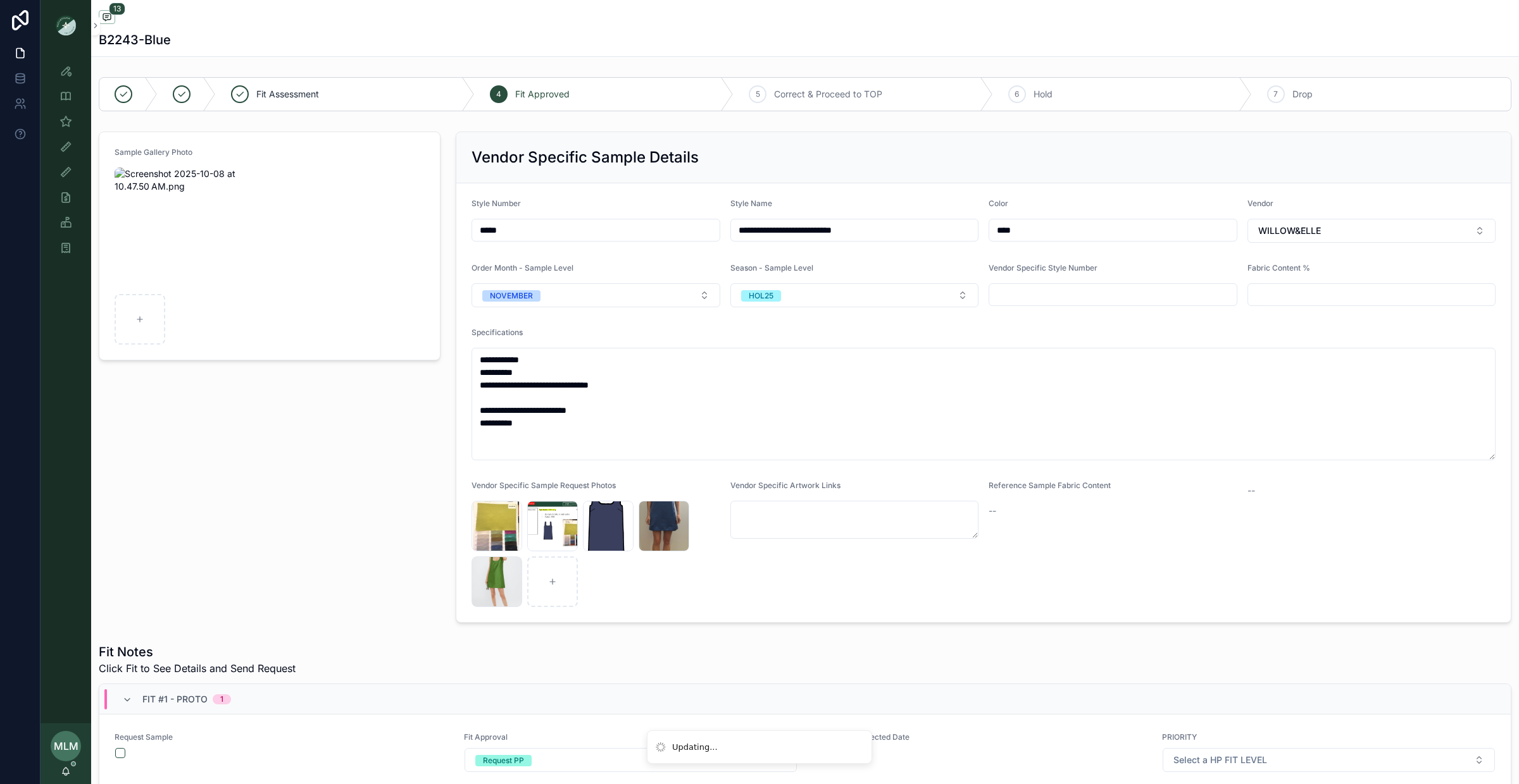
scroll to position [286, 0]
click at [71, 124] on icon "scrollable content" at bounding box center [65, 121] width 12 height 12
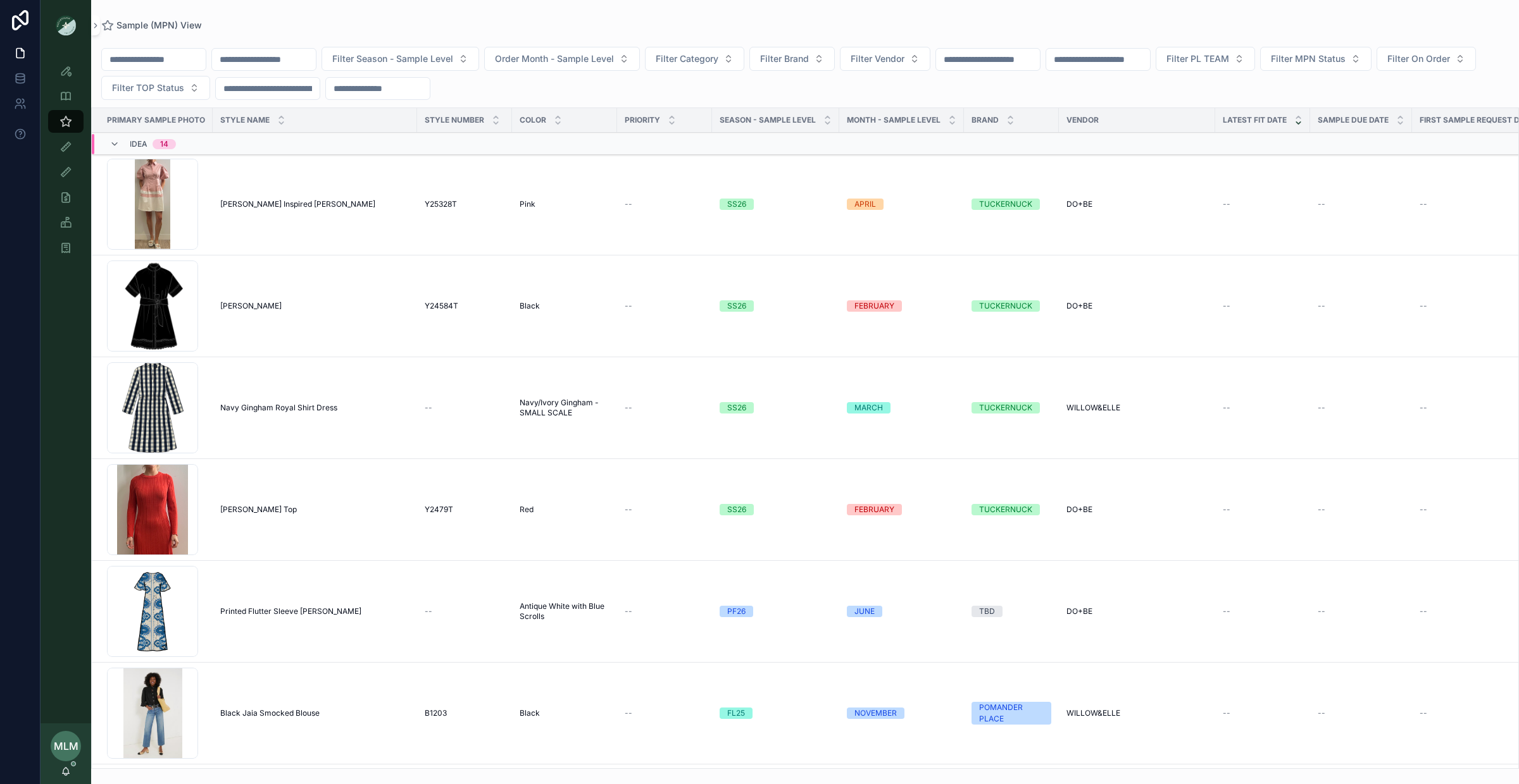
click at [272, 57] on input "scrollable content" at bounding box center [263, 60] width 104 height 18
paste input "**********"
type input "**********"
click at [304, 26] on div "Sample (MPN) View" at bounding box center [805, 25] width 1407 height 10
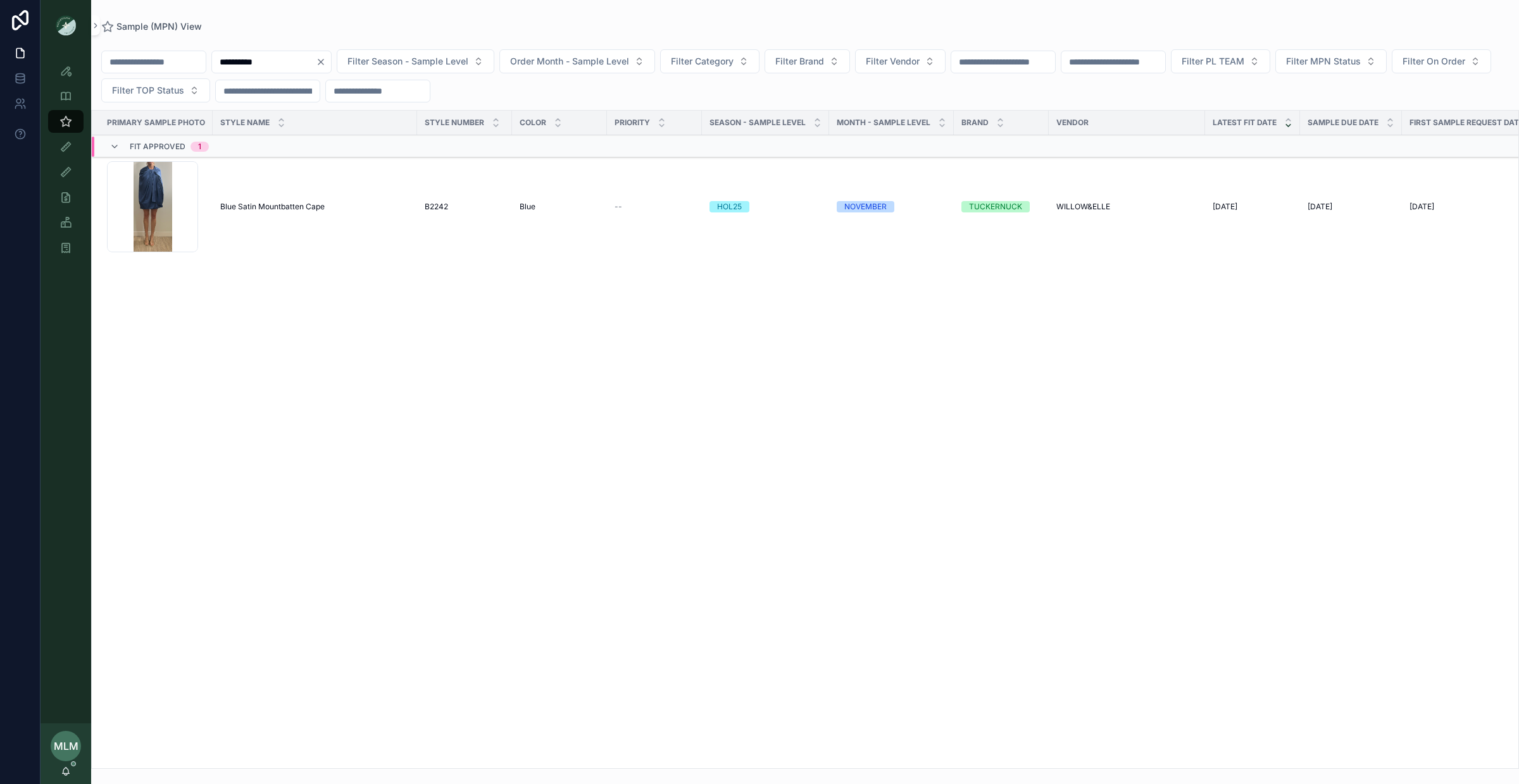
click at [246, 207] on span "Blue Satin Mountbatten Cape" at bounding box center [272, 207] width 105 height 10
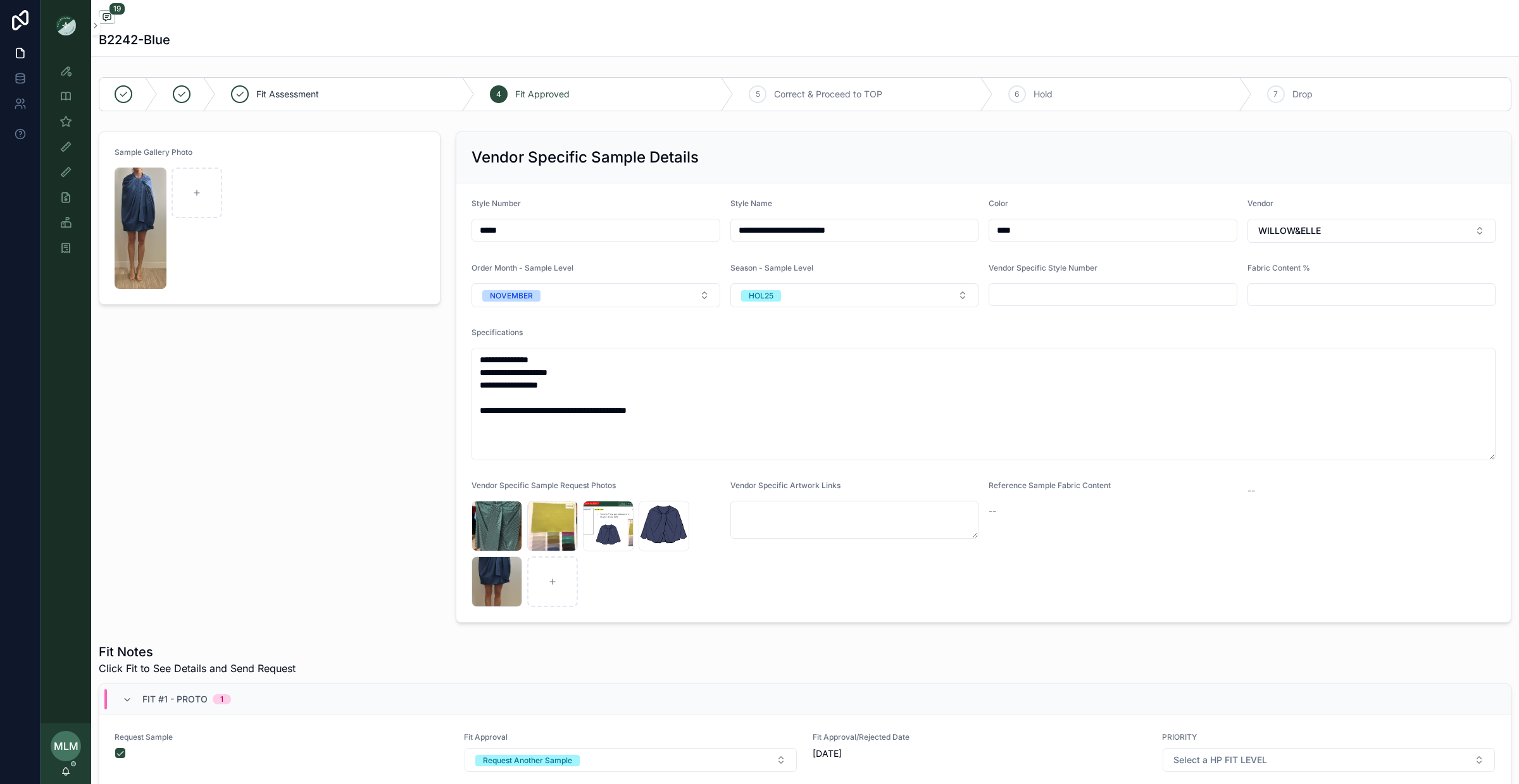
scroll to position [582, 0]
click at [204, 191] on div "scrollable content" at bounding box center [197, 193] width 51 height 51
type input "**********"
click at [146, 196] on img "scrollable content" at bounding box center [140, 228] width 52 height 122
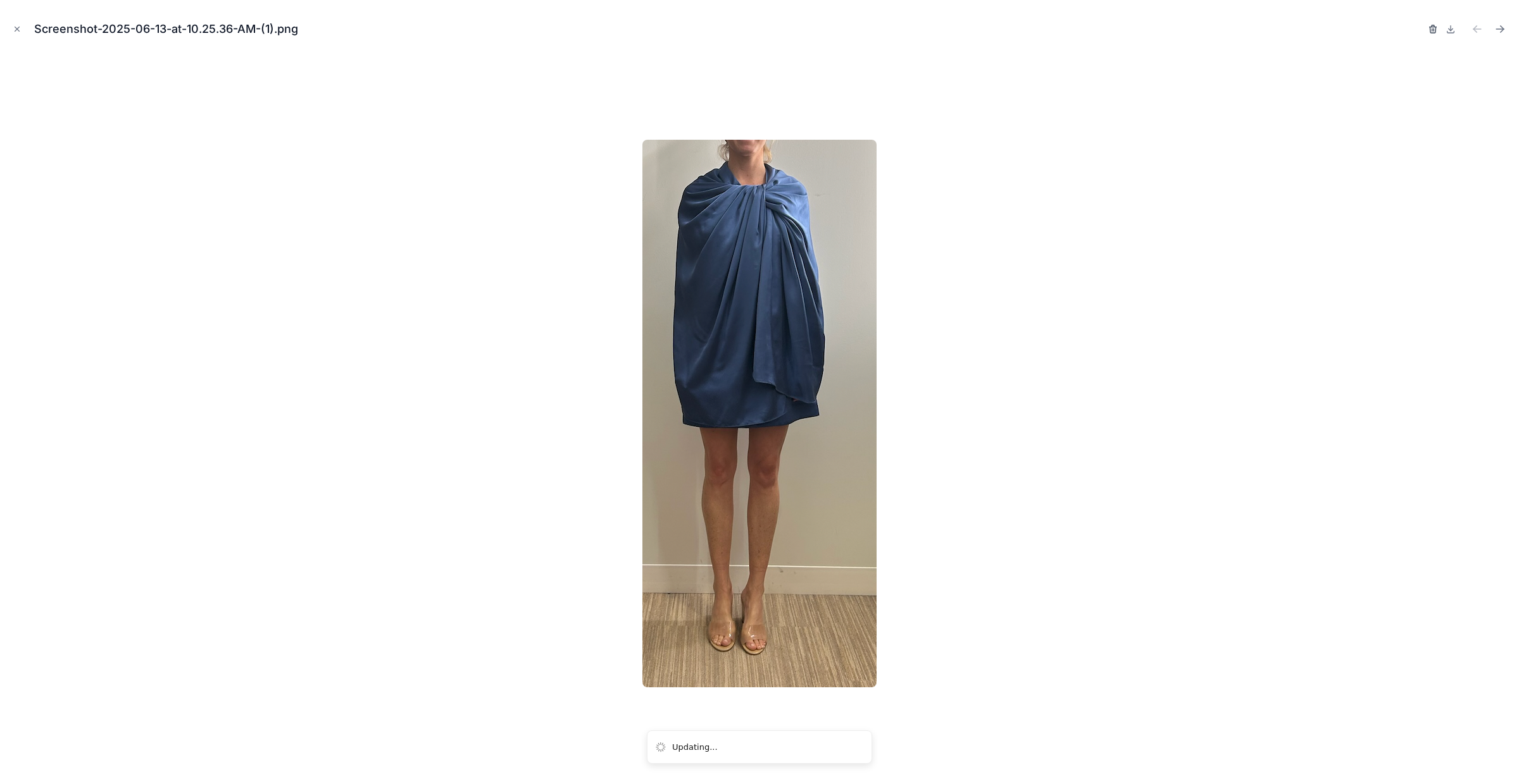
click at [1435, 27] on icon "button" at bounding box center [1433, 27] width 7 height 0
click at [1422, 26] on icon "button" at bounding box center [1420, 29] width 10 height 10
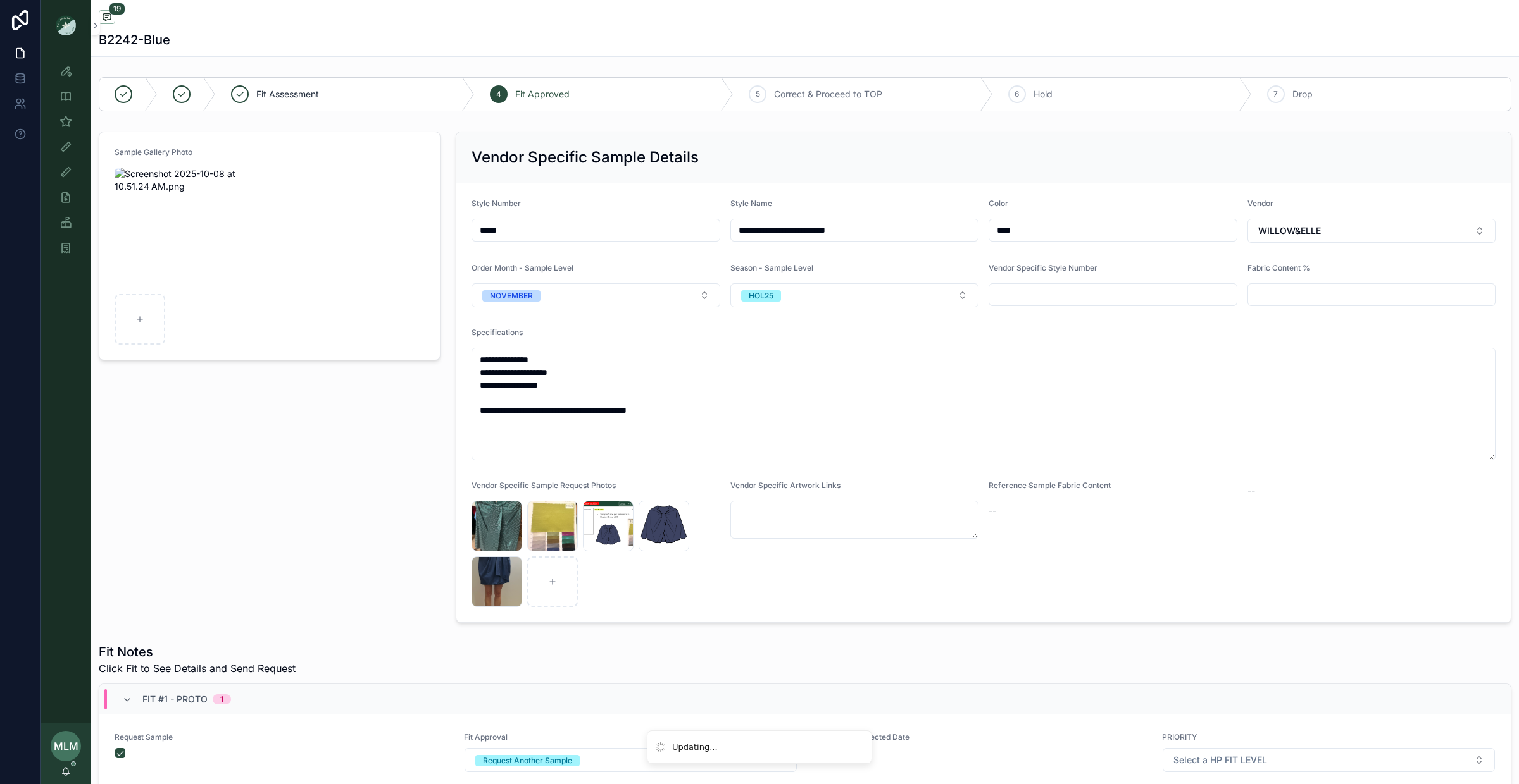
scroll to position [582, 0]
click at [129, 241] on div "Sample (MPN) Attribute View" at bounding box center [146, 248] width 119 height 20
click at [144, 193] on img "scrollable content" at bounding box center [189, 228] width 150 height 122
